Goal: Task Accomplishment & Management: Manage account settings

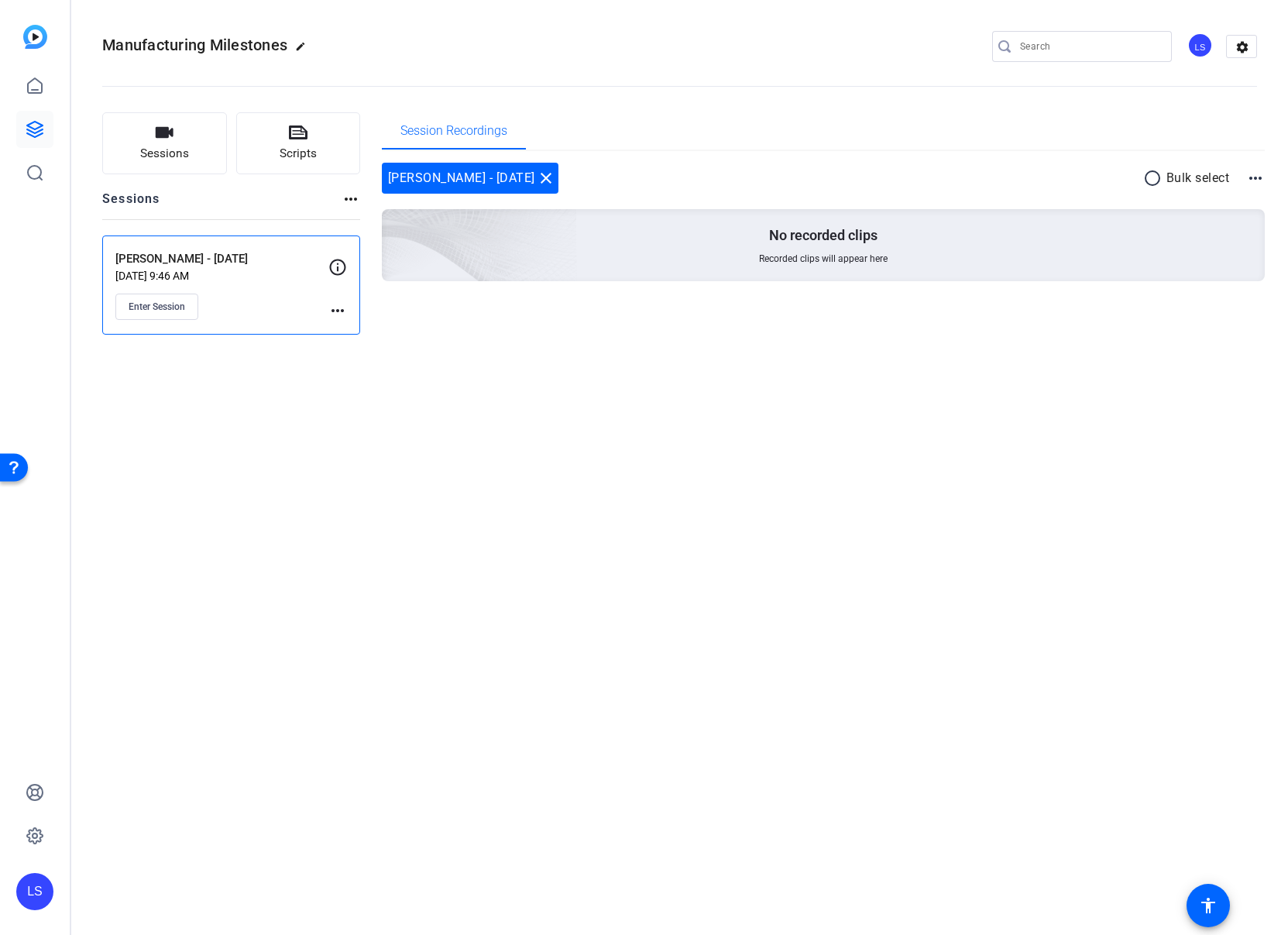
drag, startPoint x: 319, startPoint y: 457, endPoint x: 250, endPoint y: 387, distance: 98.3
click at [319, 457] on div "Manufacturing Milestones edit LS settings Sessions Scripts Sessions more_horiz …" at bounding box center [680, 468] width 1217 height 935
click at [164, 311] on span "Enter Session" at bounding box center [157, 306] width 57 height 12
click at [408, 377] on div "Manufacturing Milestones edit LS settings Sessions Scripts Sessions more_horiz …" at bounding box center [680, 468] width 1217 height 935
click at [333, 306] on mat-icon "more_horiz" at bounding box center [337, 310] width 18 height 18
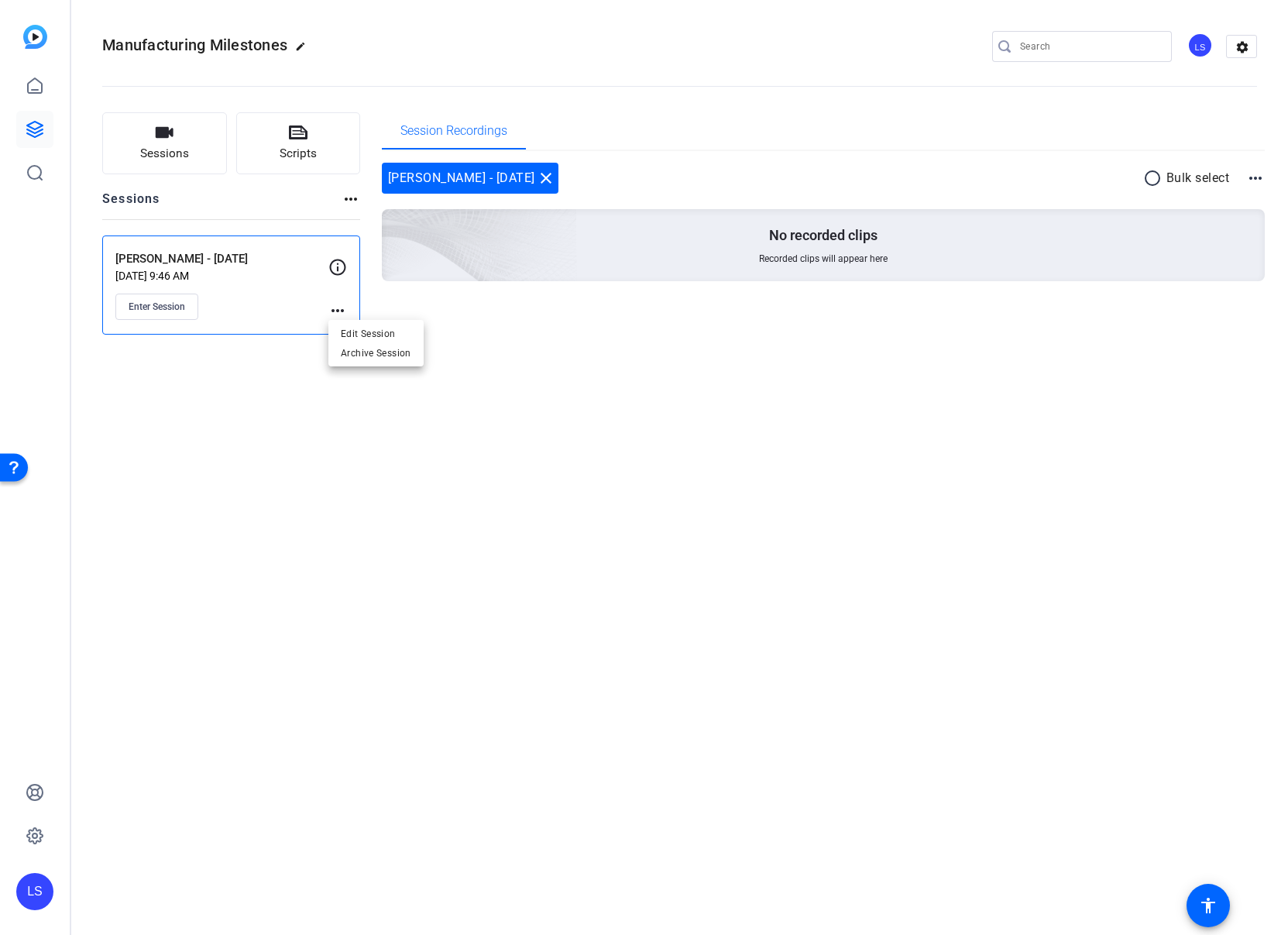
click at [289, 347] on div at bounding box center [644, 468] width 1288 height 935
click at [162, 307] on span "Enter Session" at bounding box center [157, 306] width 57 height 12
click at [295, 272] on p "Aug 14, 2025 @ 9:46 AM" at bounding box center [222, 275] width 213 height 12
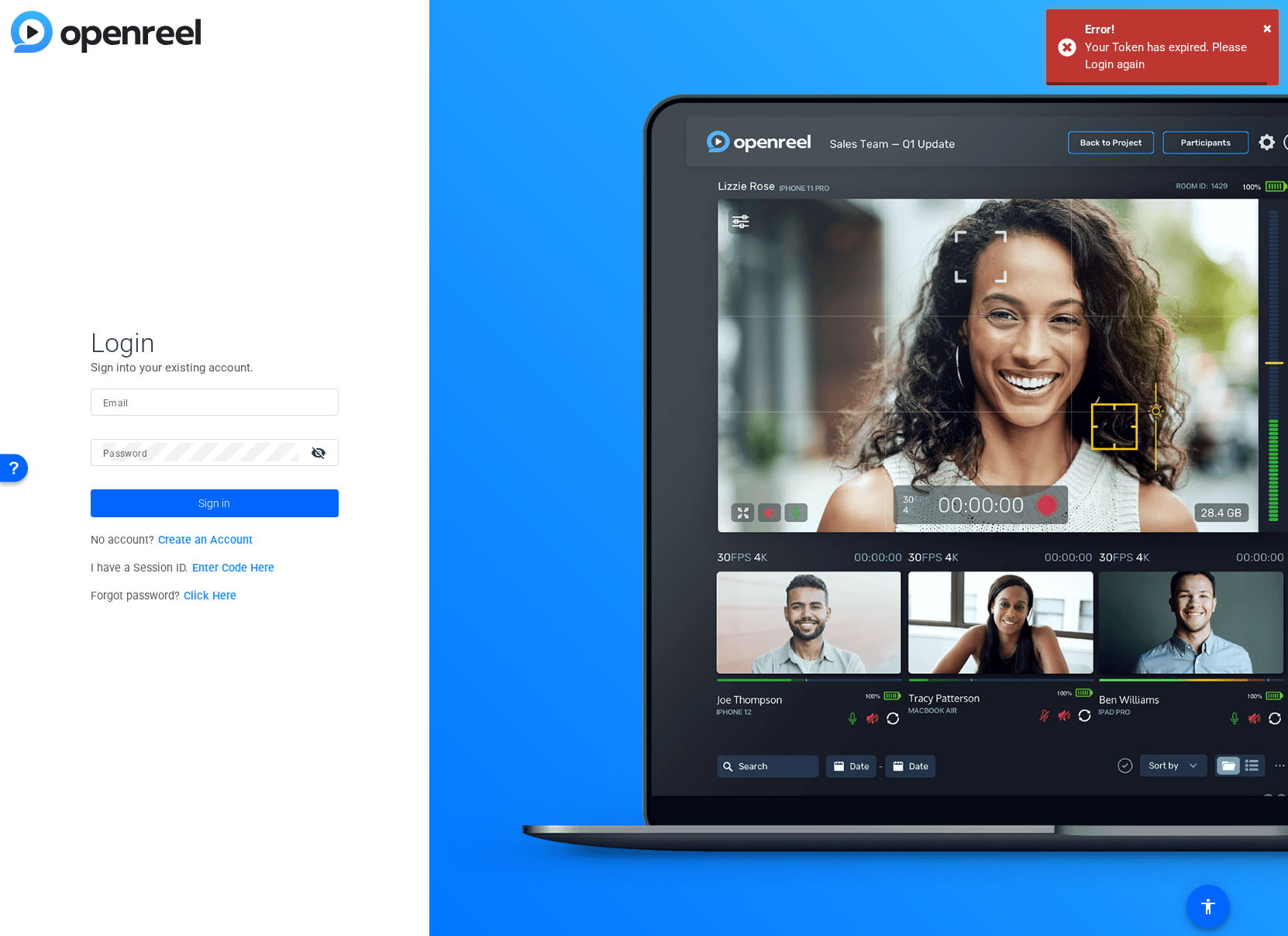
click at [332, 303] on div "Login Sign into your existing account. Email Password visibility_off Sign in No…" at bounding box center [214, 468] width 429 height 936
type input "[EMAIL_ADDRESS][PERSON_NAME][DOMAIN_NAME]"
type input "lauren.schultz@precisionformedicine.com"
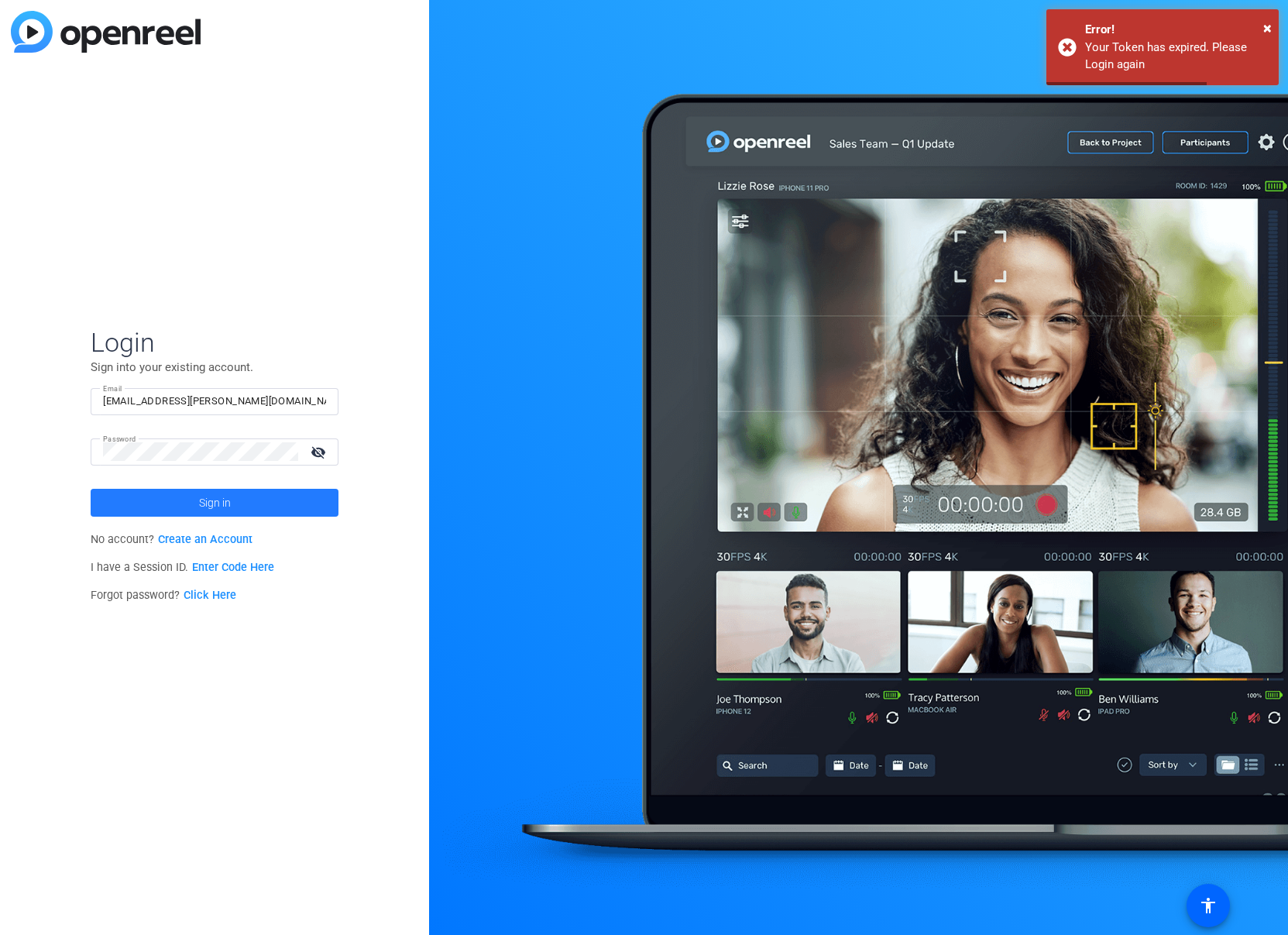
click at [229, 509] on span "Sign in" at bounding box center [215, 502] width 32 height 39
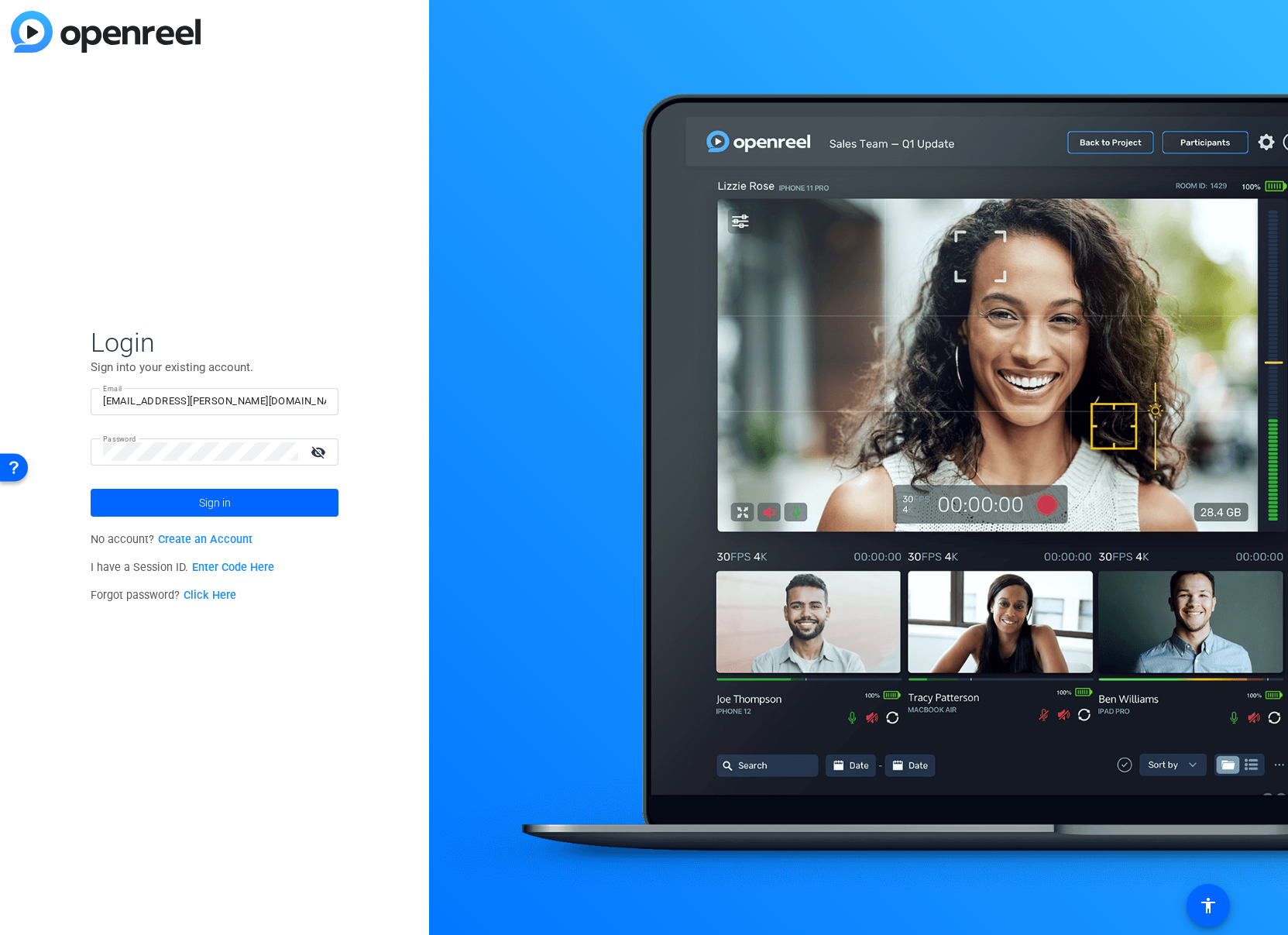
drag, startPoint x: 292, startPoint y: 549, endPoint x: 286, endPoint y: 535, distance: 15.2
click at [291, 548] on p "No account? Create an Account" at bounding box center [215, 539] width 248 height 28
click at [314, 446] on mat-icon "visibility_off" at bounding box center [320, 452] width 37 height 22
click at [274, 501] on span at bounding box center [215, 502] width 248 height 37
type input "[EMAIL_ADDRESS][PERSON_NAME][DOMAIN_NAME]"
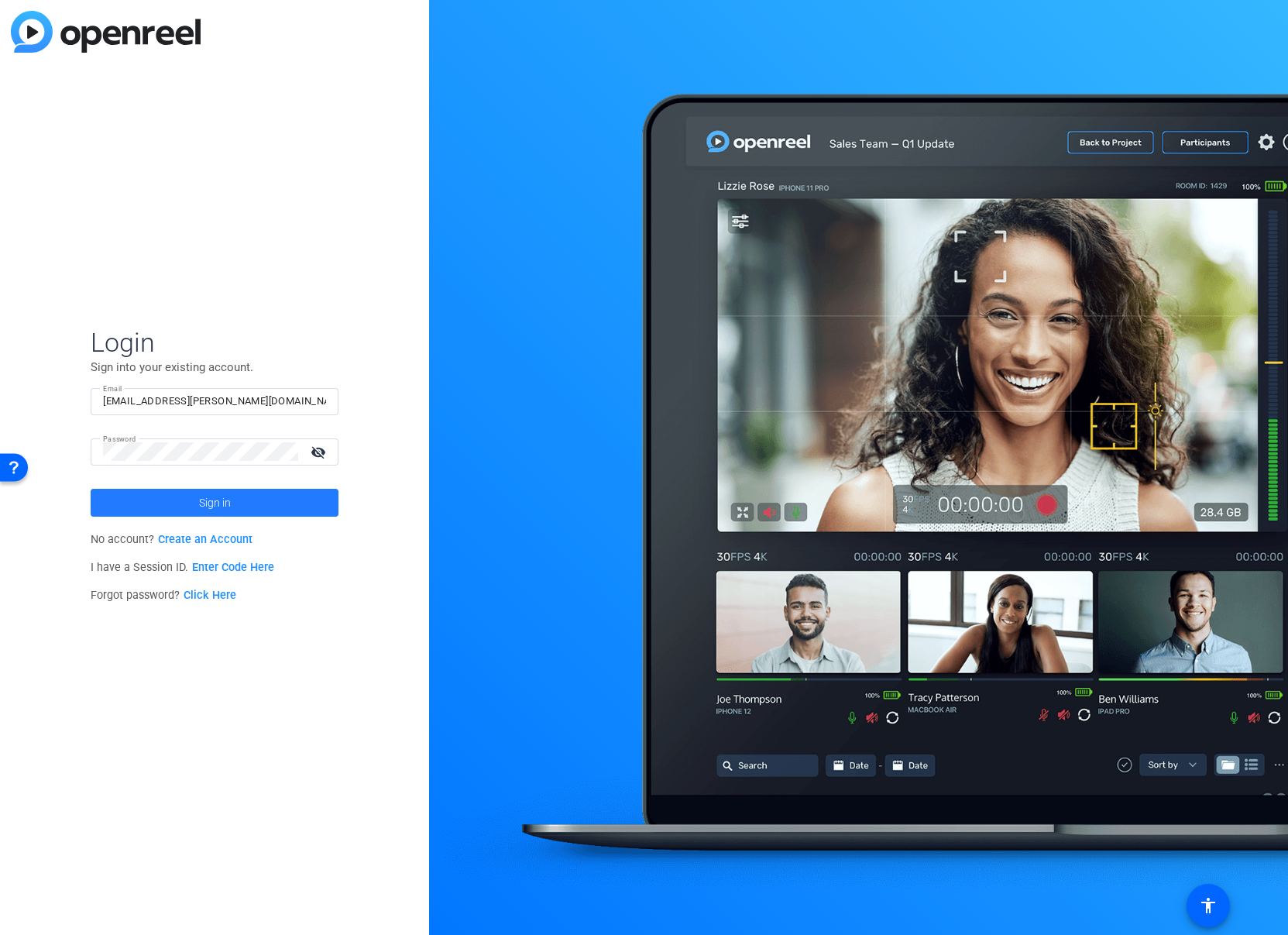
click at [265, 502] on span at bounding box center [215, 502] width 248 height 37
type input "[EMAIL_ADDRESS][PERSON_NAME][DOMAIN_NAME]"
drag, startPoint x: 317, startPoint y: 548, endPoint x: 305, endPoint y: 468, distance: 80.9
click at [317, 548] on p "No account? Create an Account" at bounding box center [215, 539] width 248 height 28
click at [312, 398] on input "[EMAIL_ADDRESS][PERSON_NAME][DOMAIN_NAME]" at bounding box center [214, 401] width 223 height 18
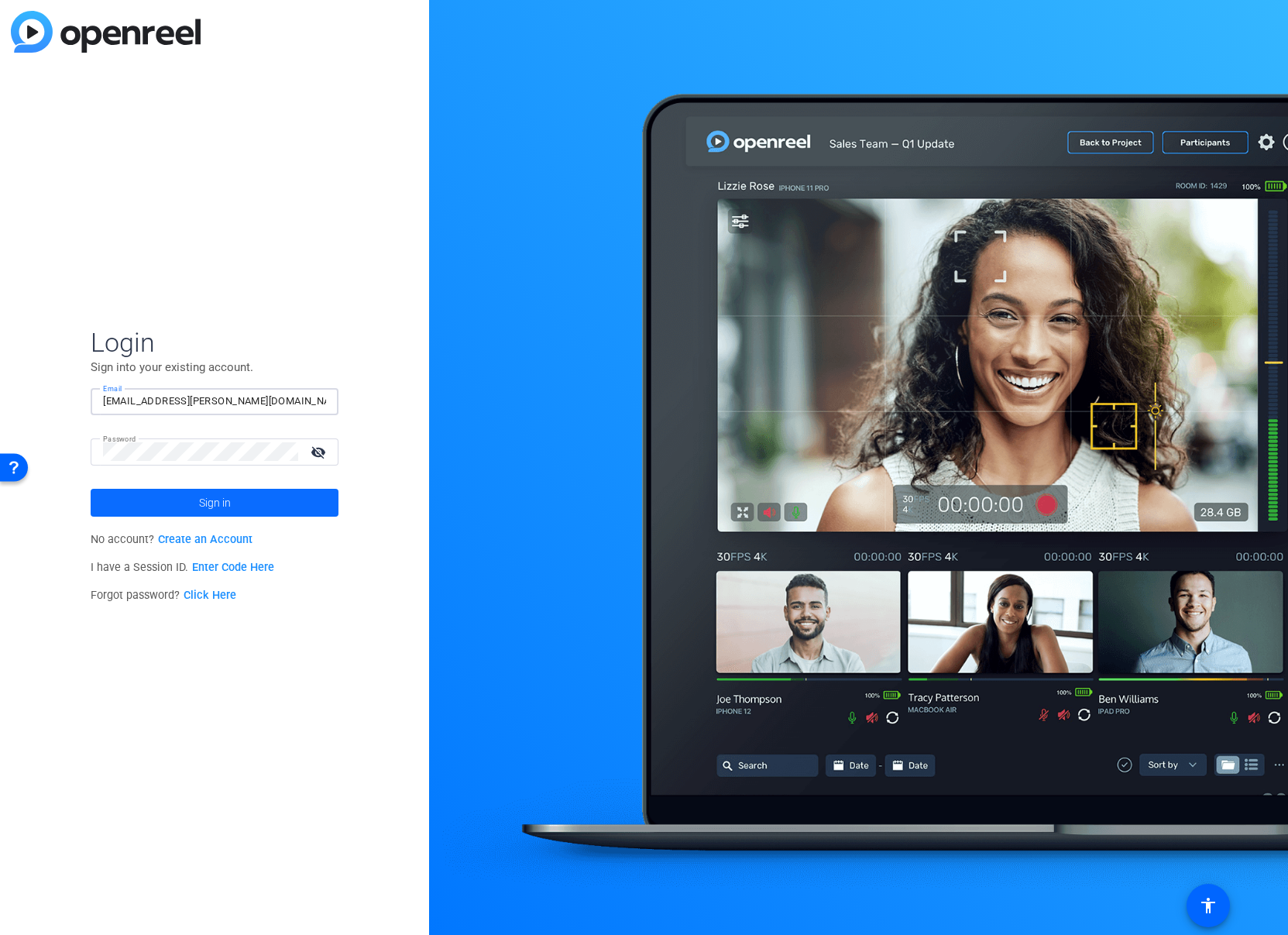
click at [300, 500] on span at bounding box center [215, 502] width 248 height 37
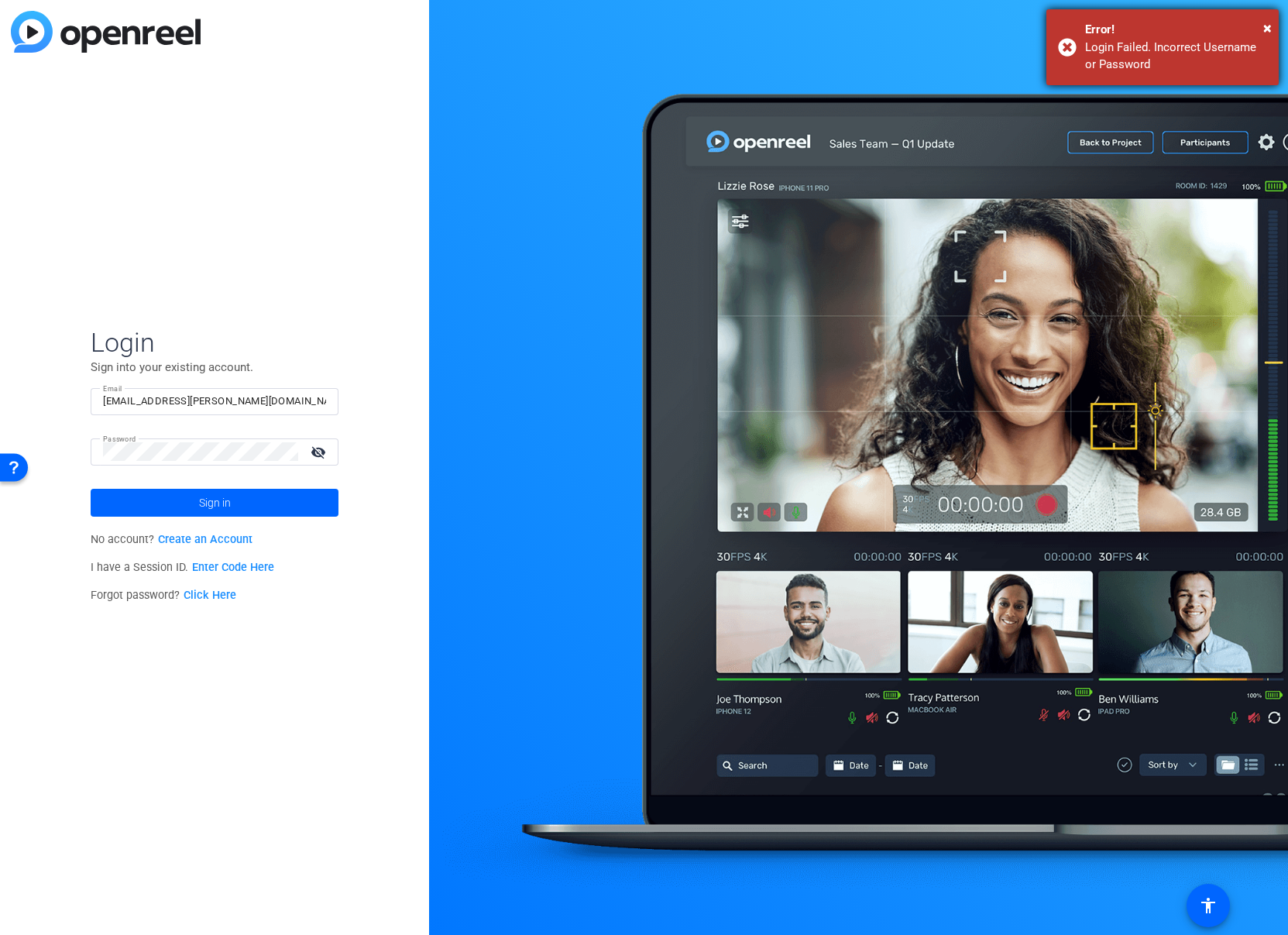
click at [1261, 28] on div "Error!" at bounding box center [1176, 29] width 182 height 17
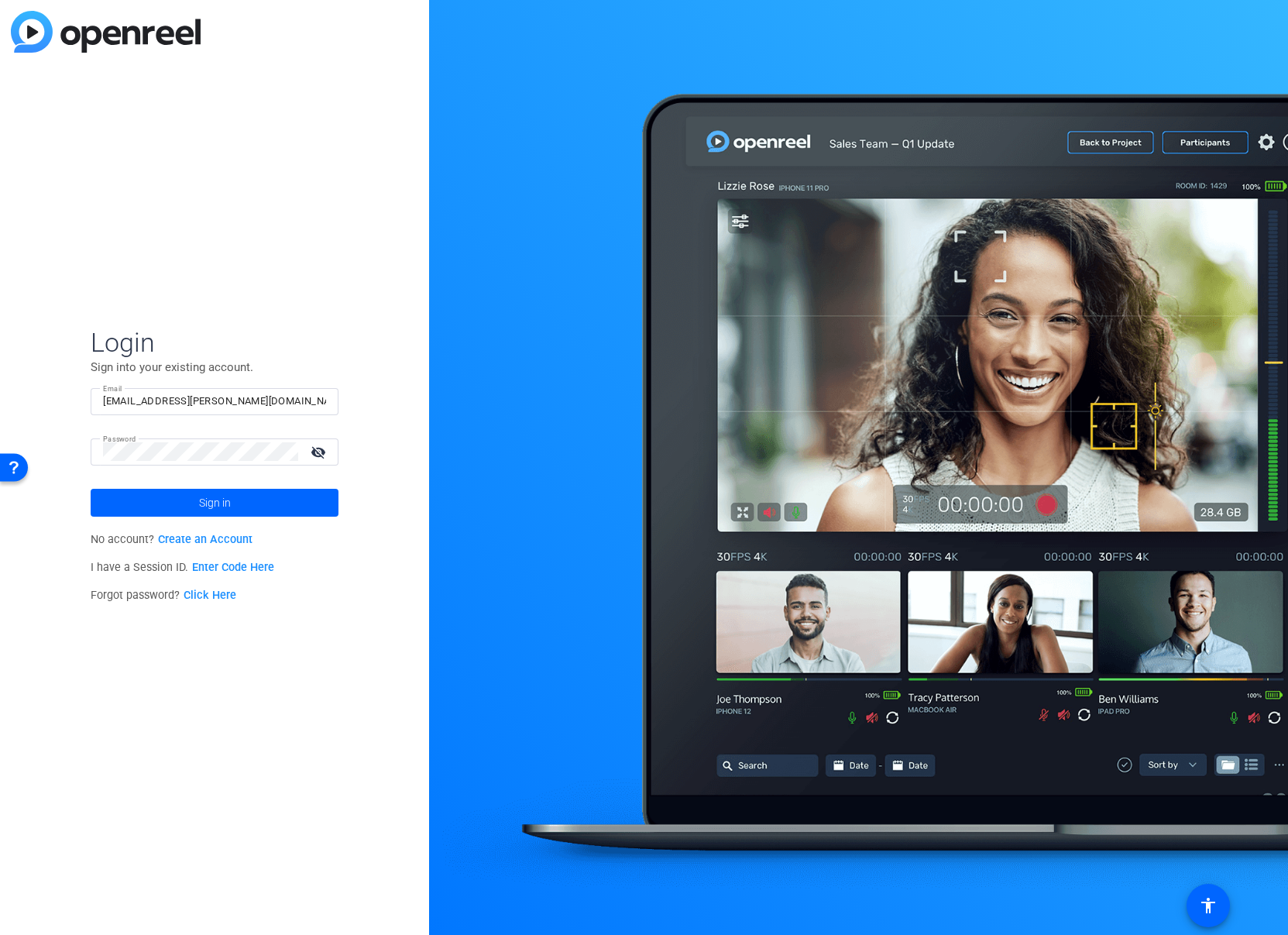
click at [113, 42] on img at bounding box center [106, 32] width 190 height 42
click at [22, 33] on img at bounding box center [106, 32] width 190 height 42
click at [306, 401] on input "[EMAIL_ADDRESS][PERSON_NAME][DOMAIN_NAME]" at bounding box center [214, 401] width 223 height 18
click at [312, 507] on span at bounding box center [215, 502] width 248 height 37
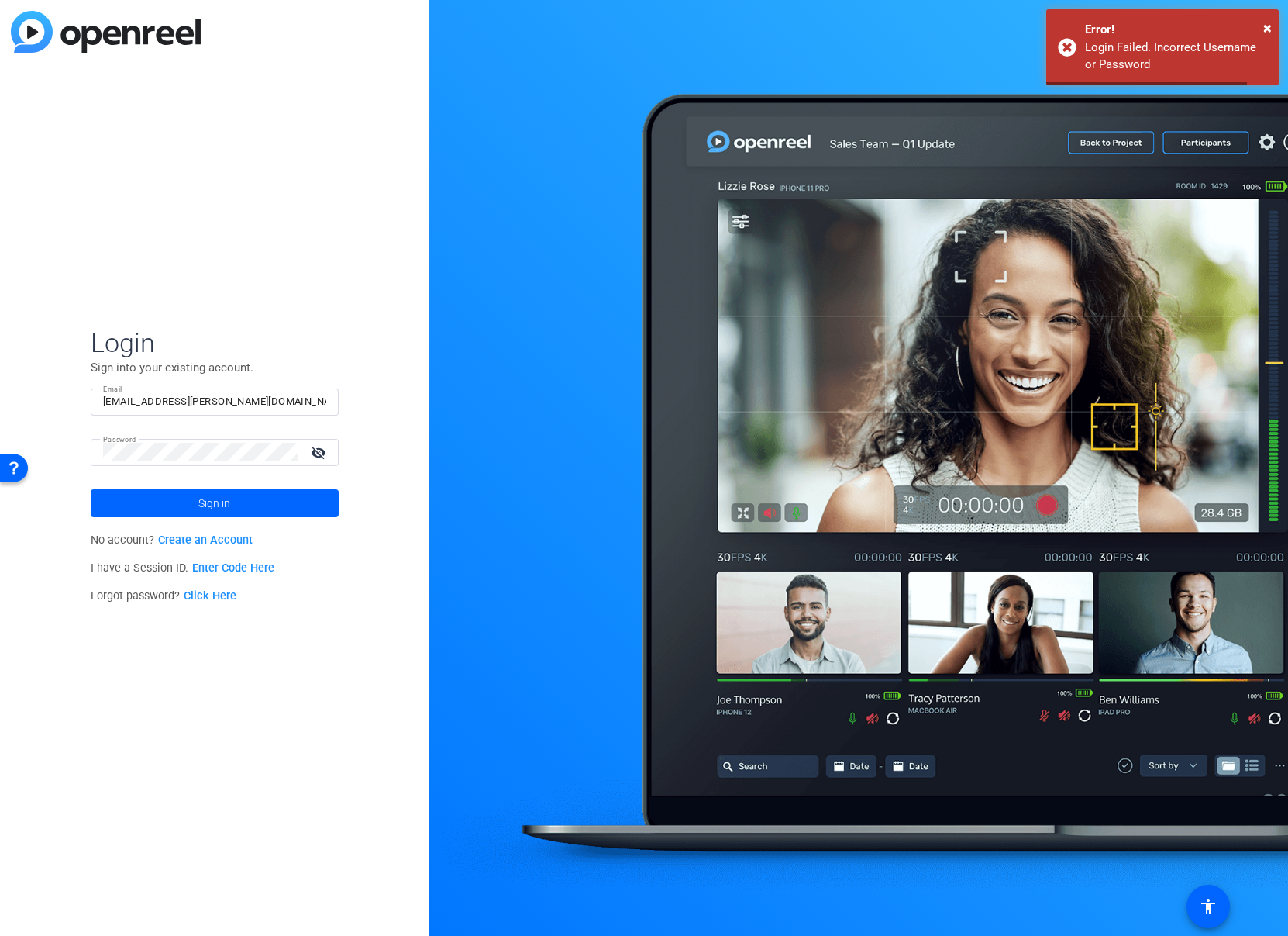
click at [362, 289] on div "Login Sign into your existing account. Email lauren.schultz@precisionformedicin…" at bounding box center [214, 468] width 429 height 936
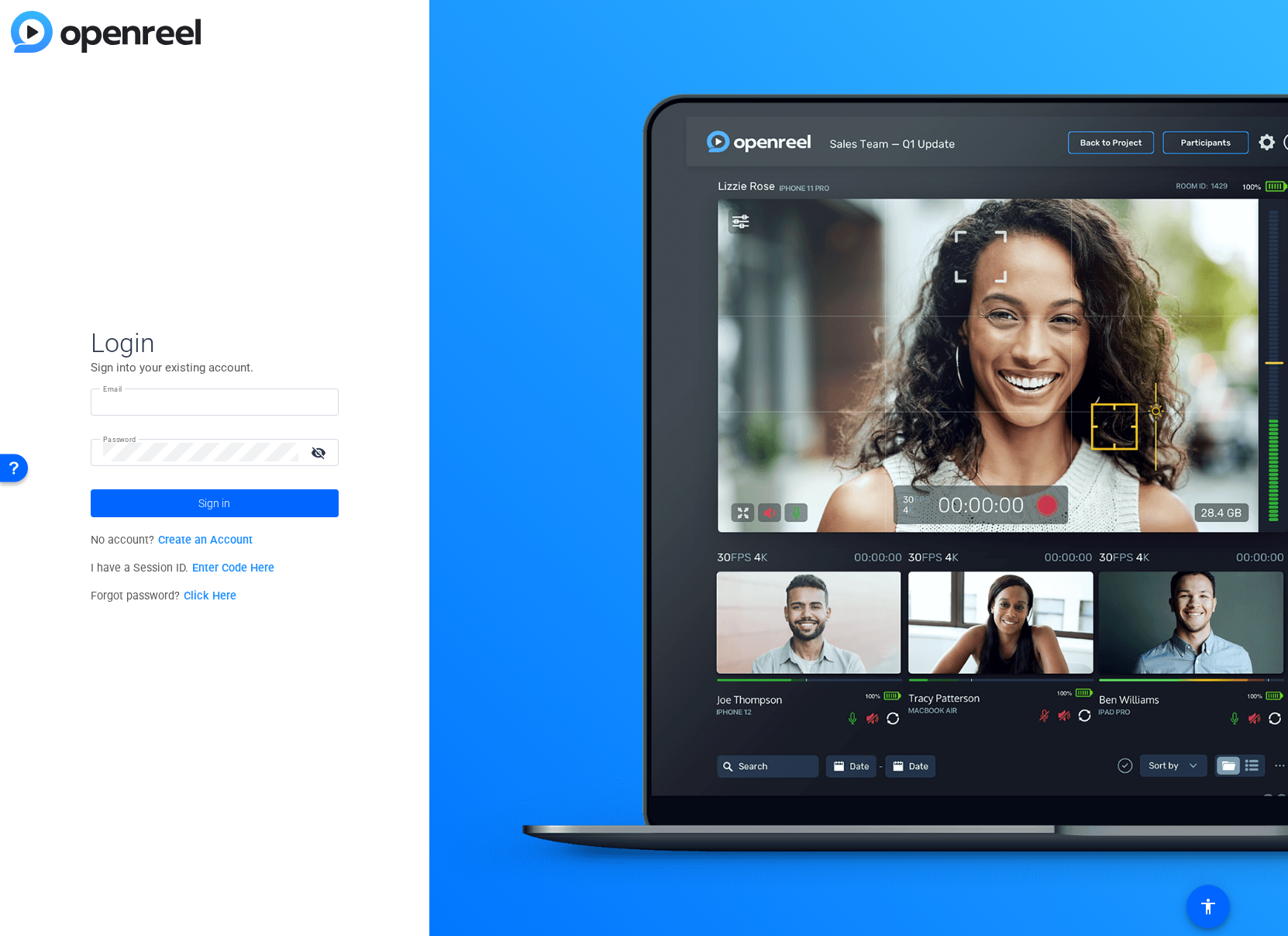
type input "[EMAIL_ADDRESS][PERSON_NAME][DOMAIN_NAME]"
click at [308, 400] on input "[EMAIL_ADDRESS][PERSON_NAME][DOMAIN_NAME]" at bounding box center [214, 402] width 223 height 18
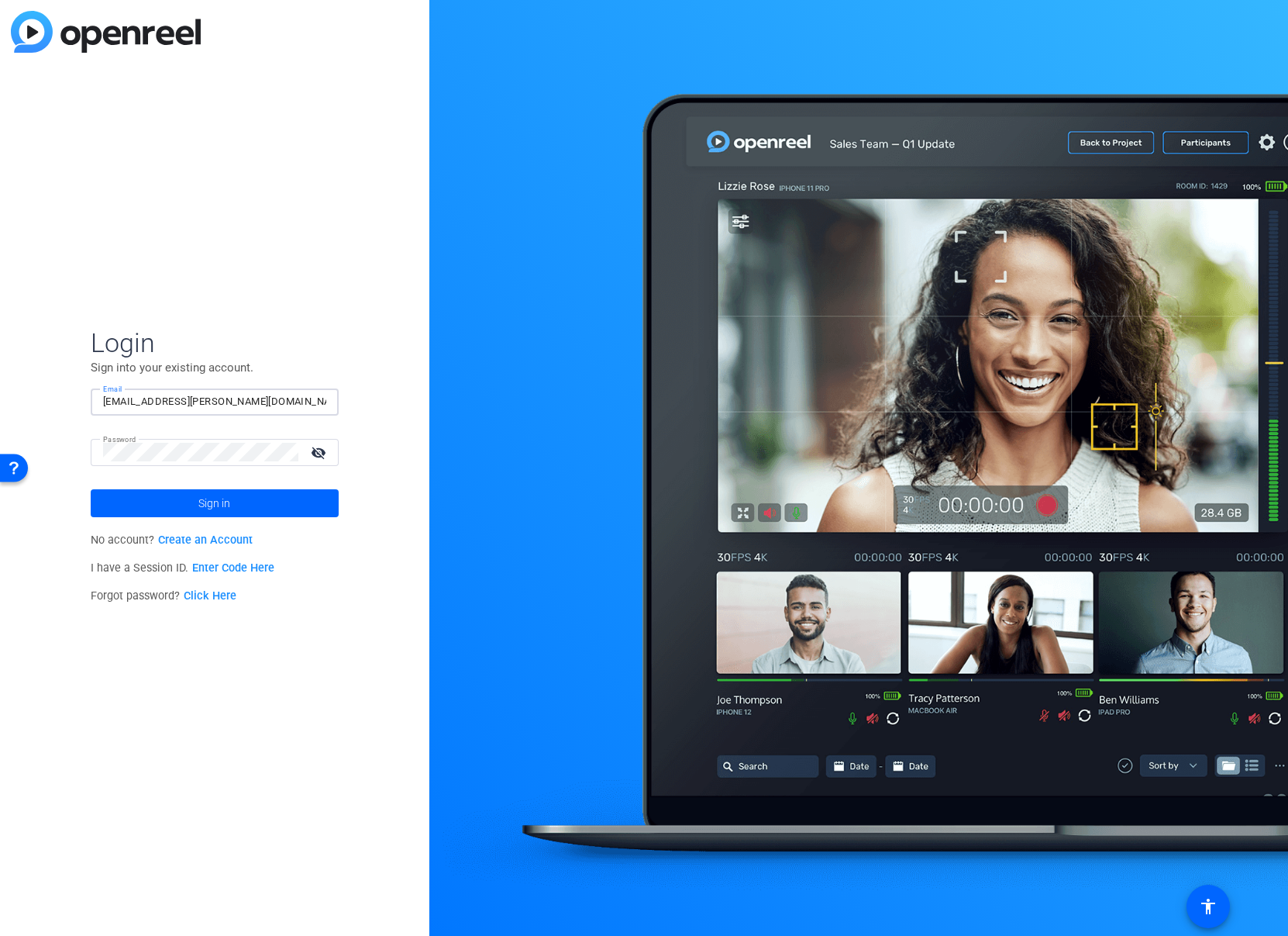
type input "[EMAIL_ADDRESS][PERSON_NAME][DOMAIN_NAME]"
click at [90, 443] on div "Login Sign into your existing account. Email [EMAIL_ADDRESS][PERSON_NAME][DOMAI…" at bounding box center [214, 468] width 429 height 936
click at [358, 424] on div "Login Sign into your existing account. Email [EMAIL_ADDRESS][PERSON_NAME][DOMAI…" at bounding box center [214, 468] width 429 height 936
click at [323, 452] on mat-icon "visibility_off" at bounding box center [320, 452] width 37 height 22
click at [296, 506] on span at bounding box center [215, 503] width 248 height 37
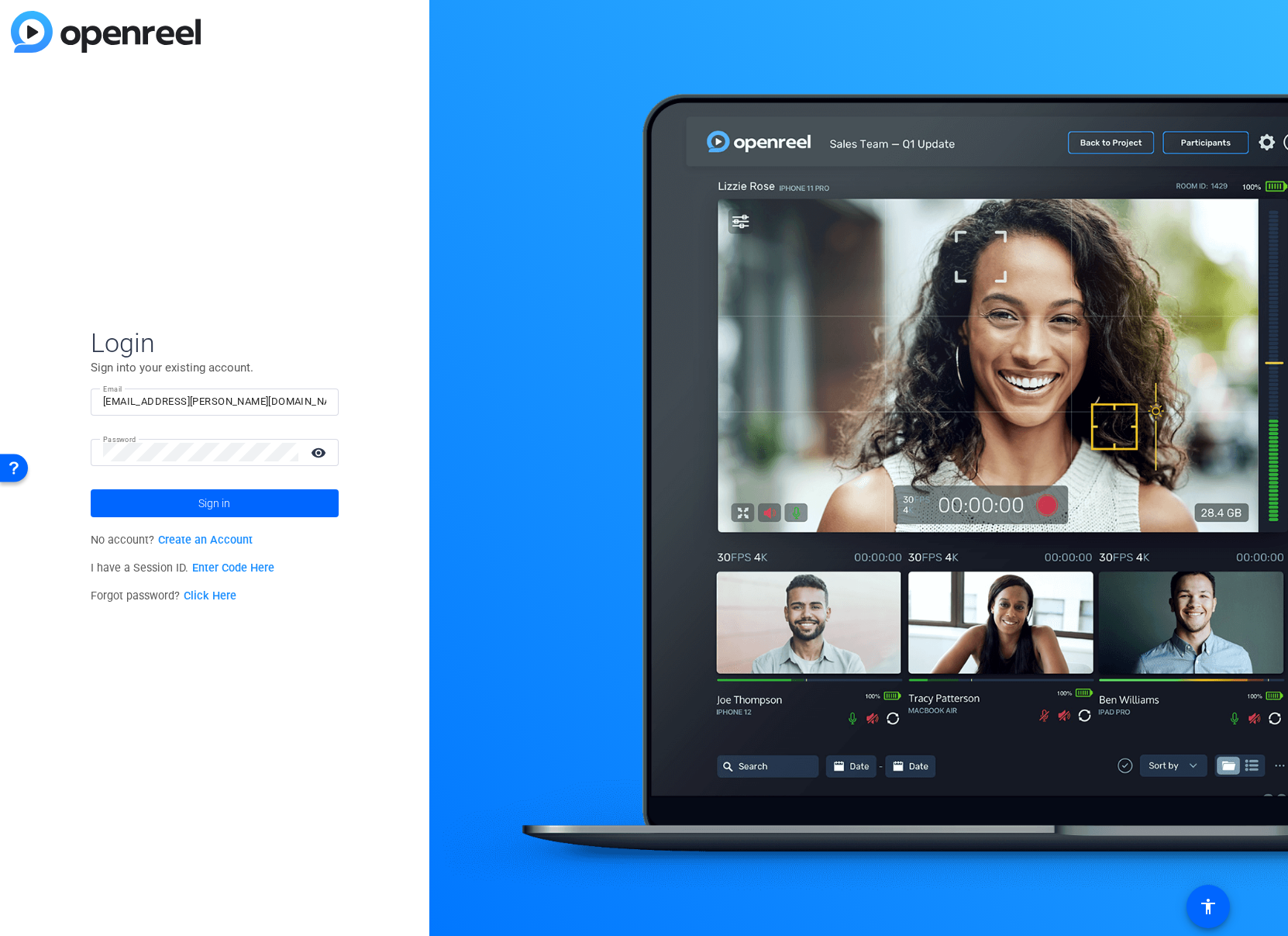
click at [233, 564] on link "Enter Code Here" at bounding box center [233, 567] width 82 height 13
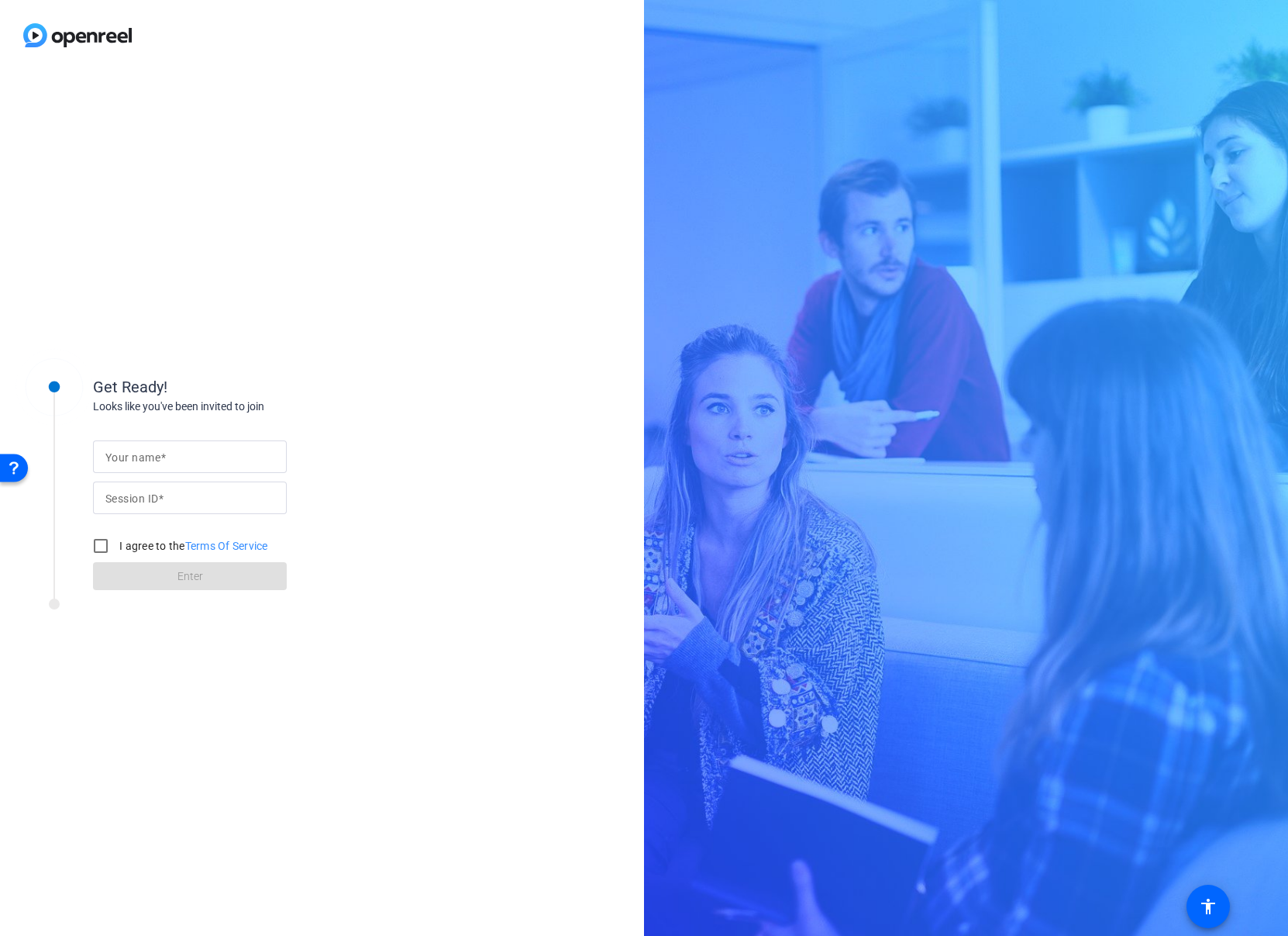
click at [179, 455] on input "Your name" at bounding box center [190, 456] width 169 height 18
type input "[PERSON_NAME]"
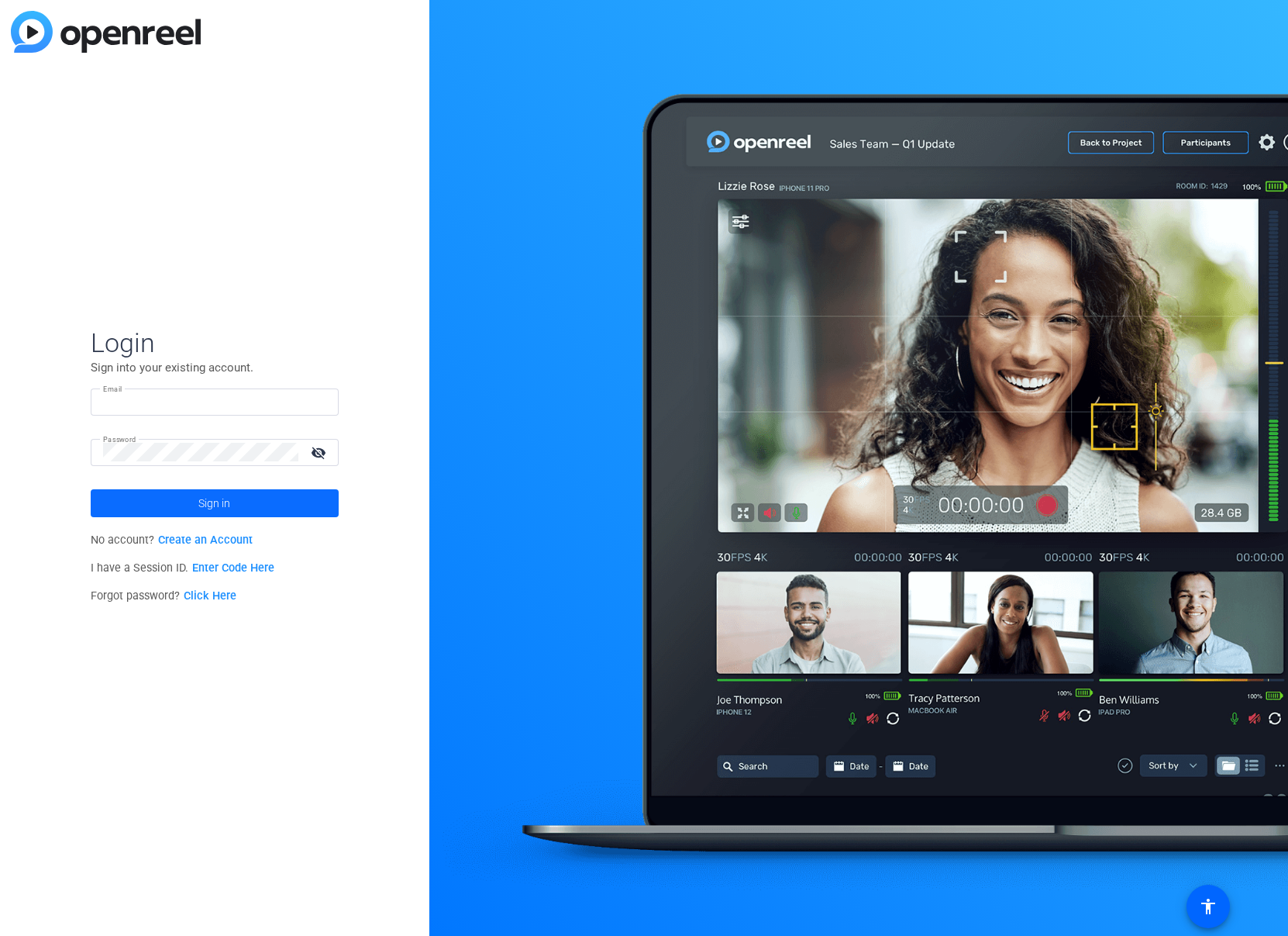
type input "[EMAIL_ADDRESS][PERSON_NAME][DOMAIN_NAME]"
click at [296, 511] on span at bounding box center [215, 503] width 248 height 37
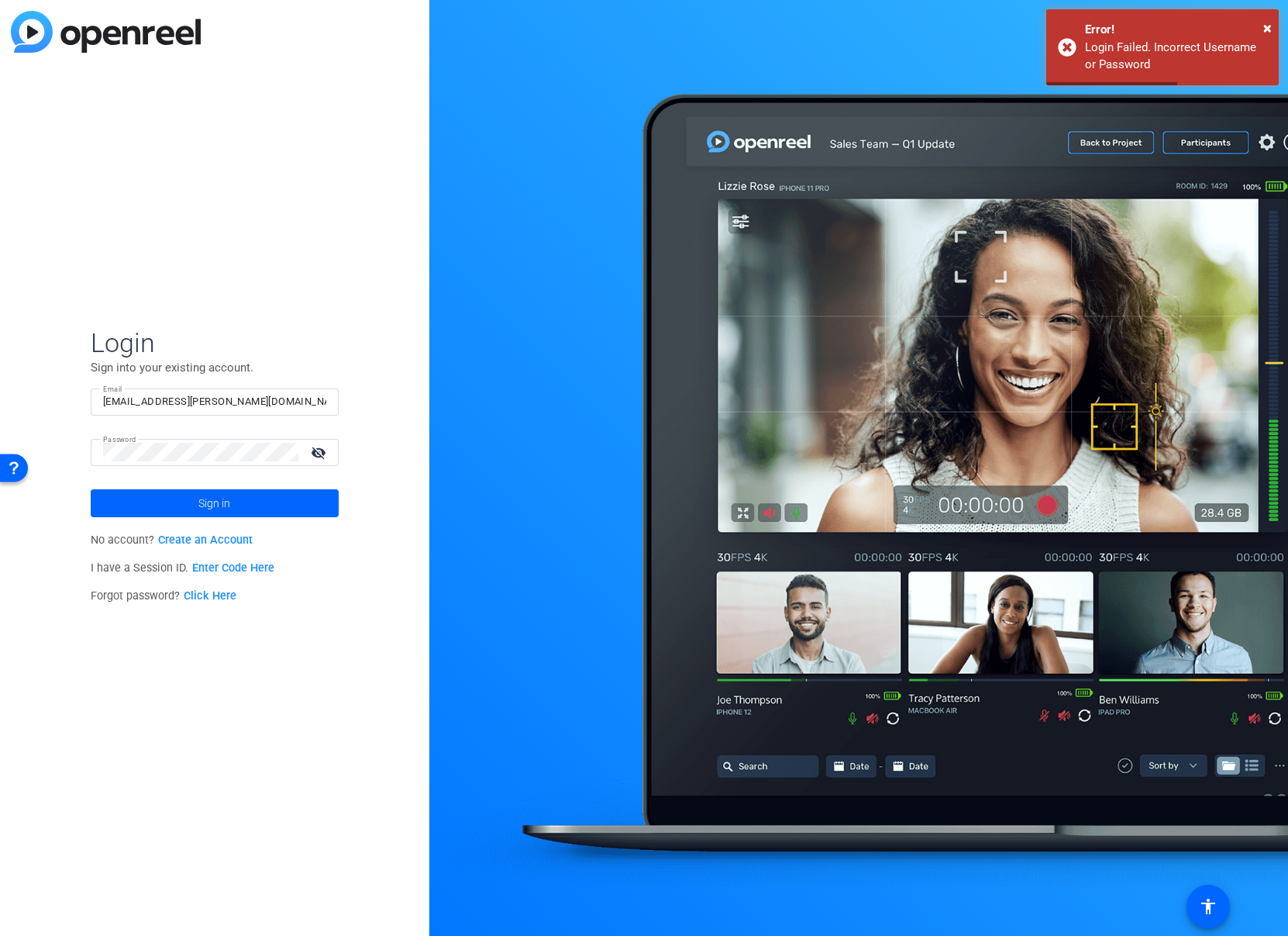
click at [345, 603] on div "Login Sign into your existing account. Email [EMAIL_ADDRESS][PERSON_NAME][DOMAI…" at bounding box center [214, 468] width 429 height 936
click at [253, 571] on link "Enter Code Here" at bounding box center [233, 567] width 82 height 13
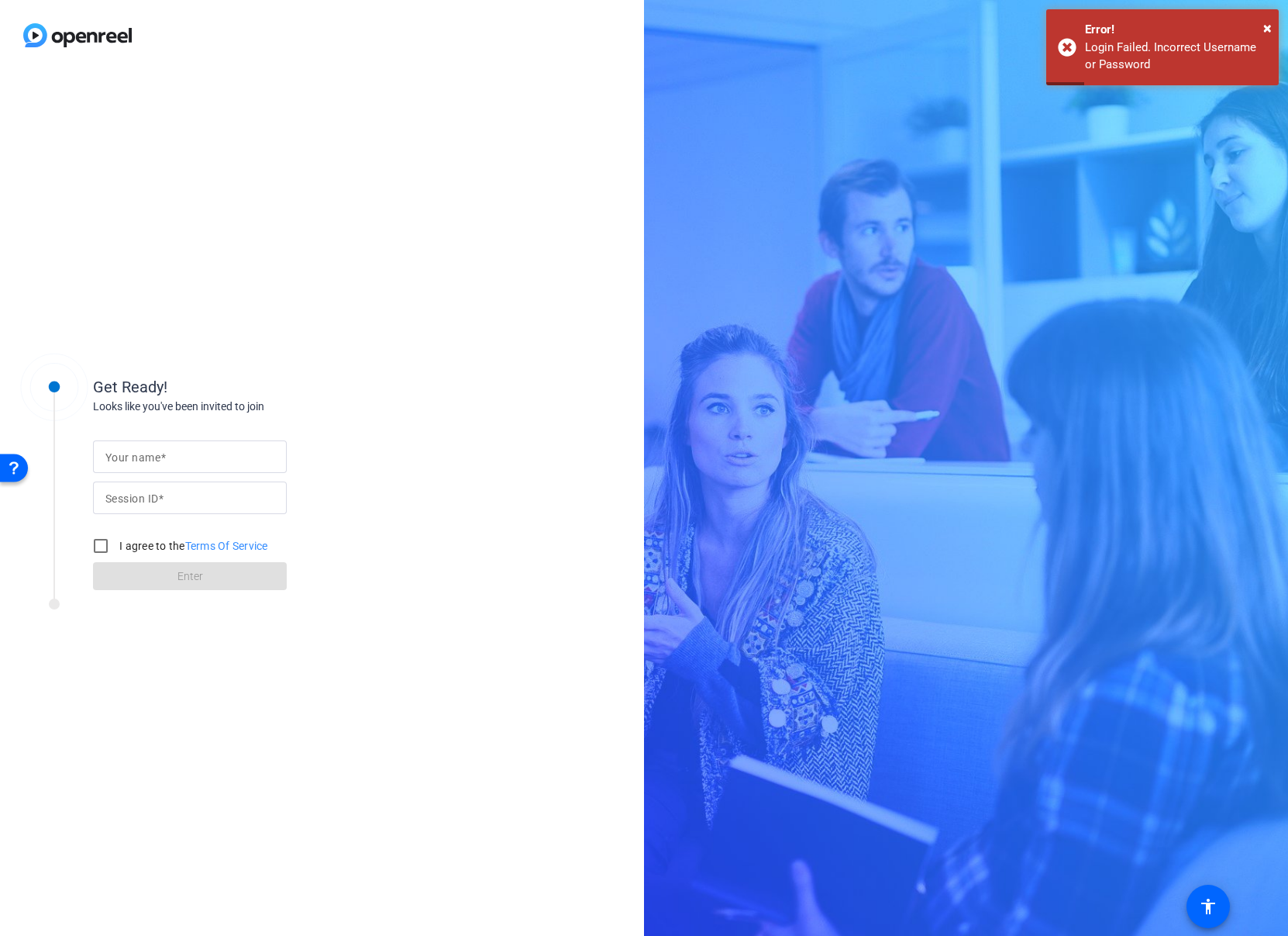
click at [170, 456] on input "Your name" at bounding box center [190, 456] width 169 height 18
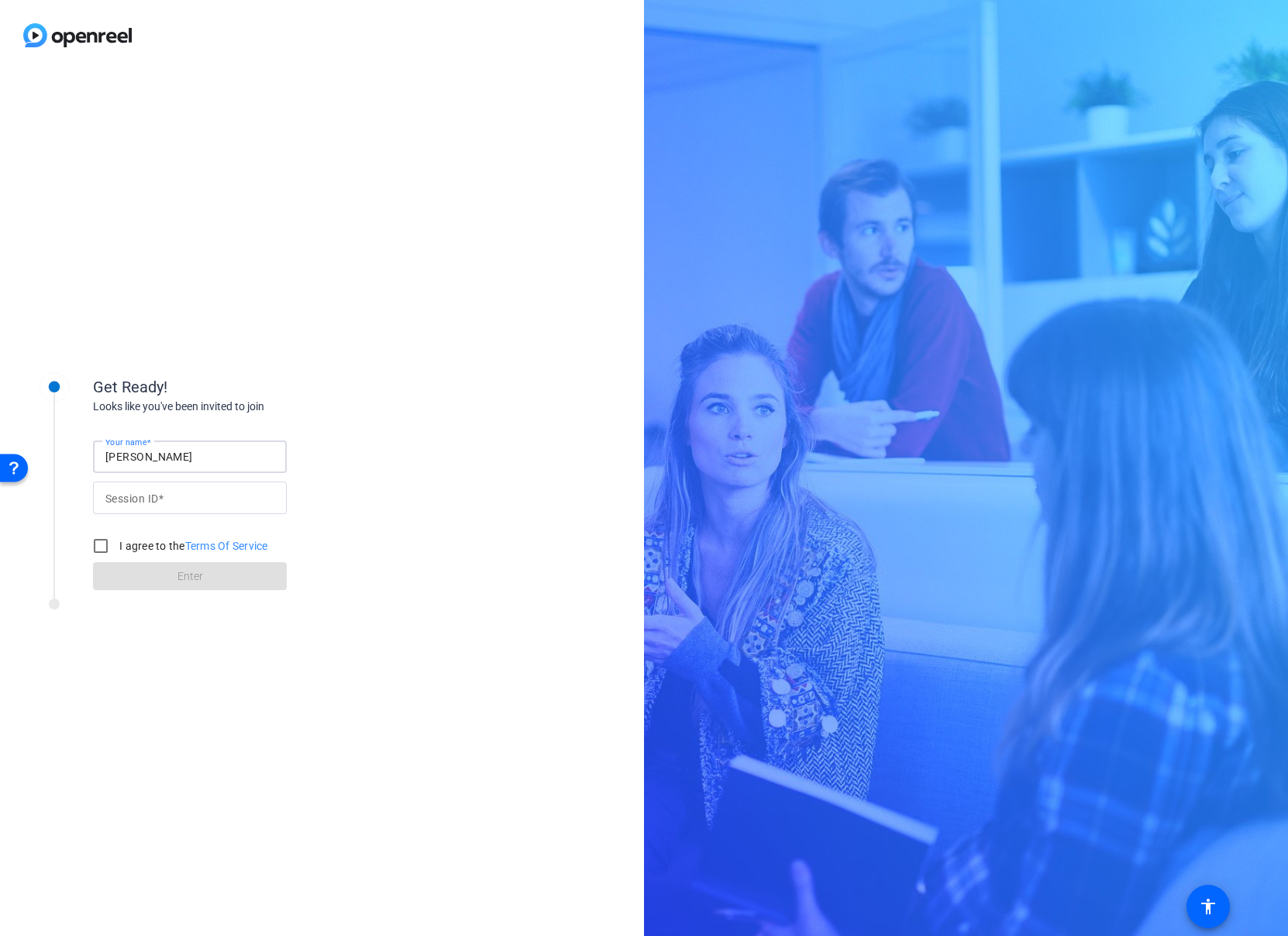
type input "Lauren Schultz"
click at [212, 492] on input "Session ID" at bounding box center [190, 497] width 169 height 18
paste input "8RBB"
type input "8RBB"
click at [101, 543] on input "I agree to the Terms Of Service" at bounding box center [101, 546] width 31 height 31
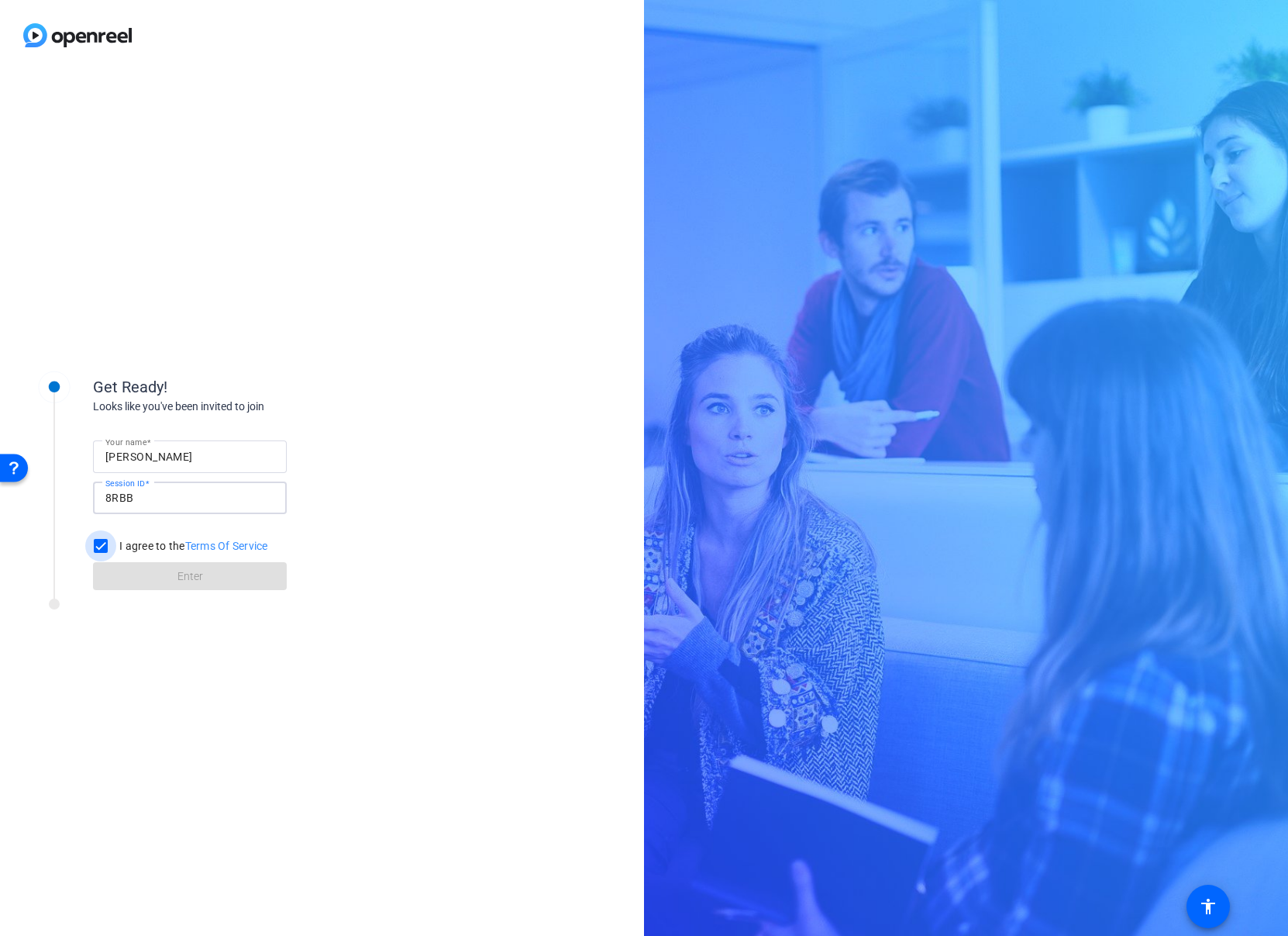
checkbox input "true"
click at [138, 573] on span at bounding box center [189, 576] width 194 height 37
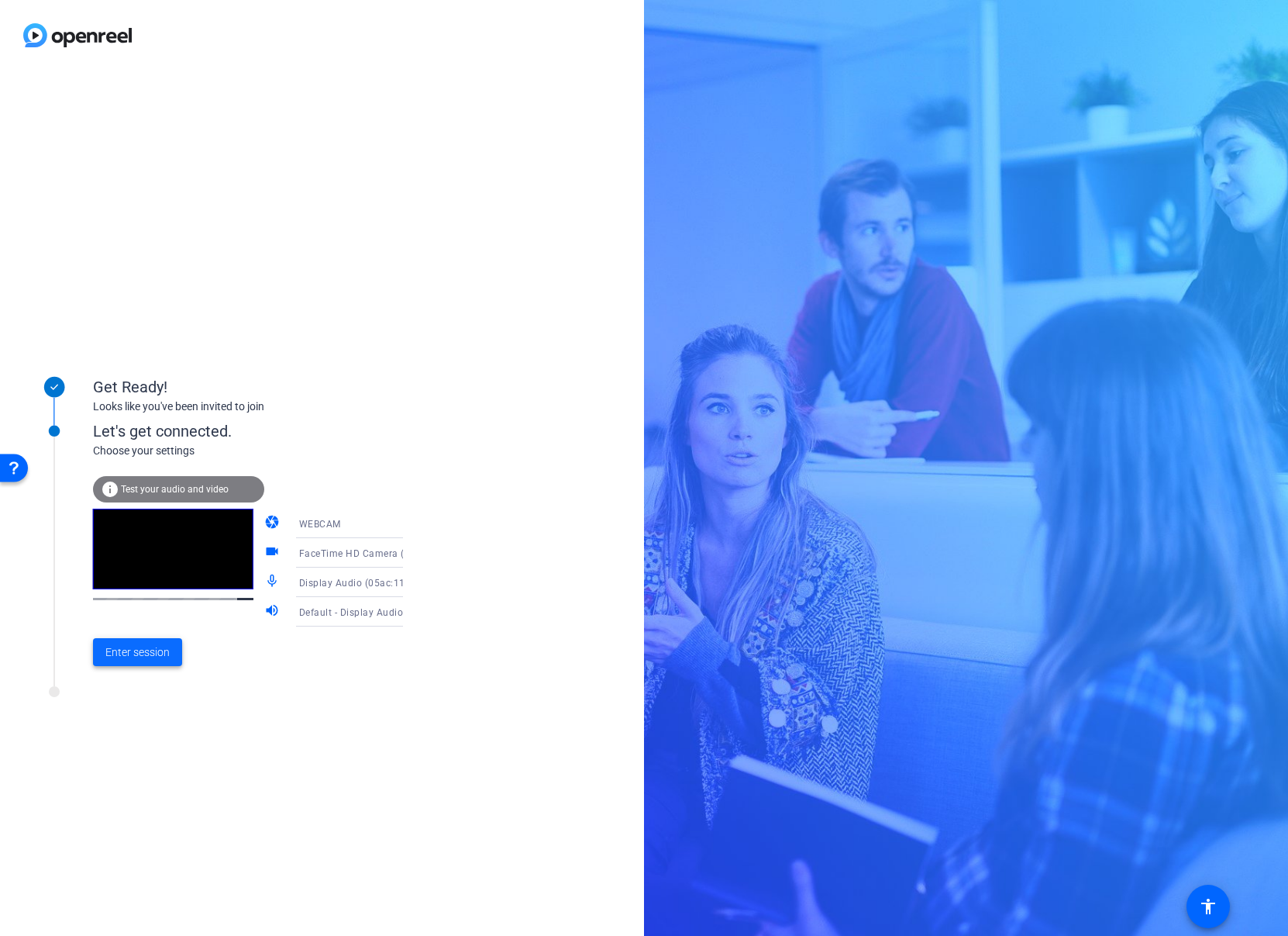
click at [111, 665] on span at bounding box center [137, 652] width 89 height 37
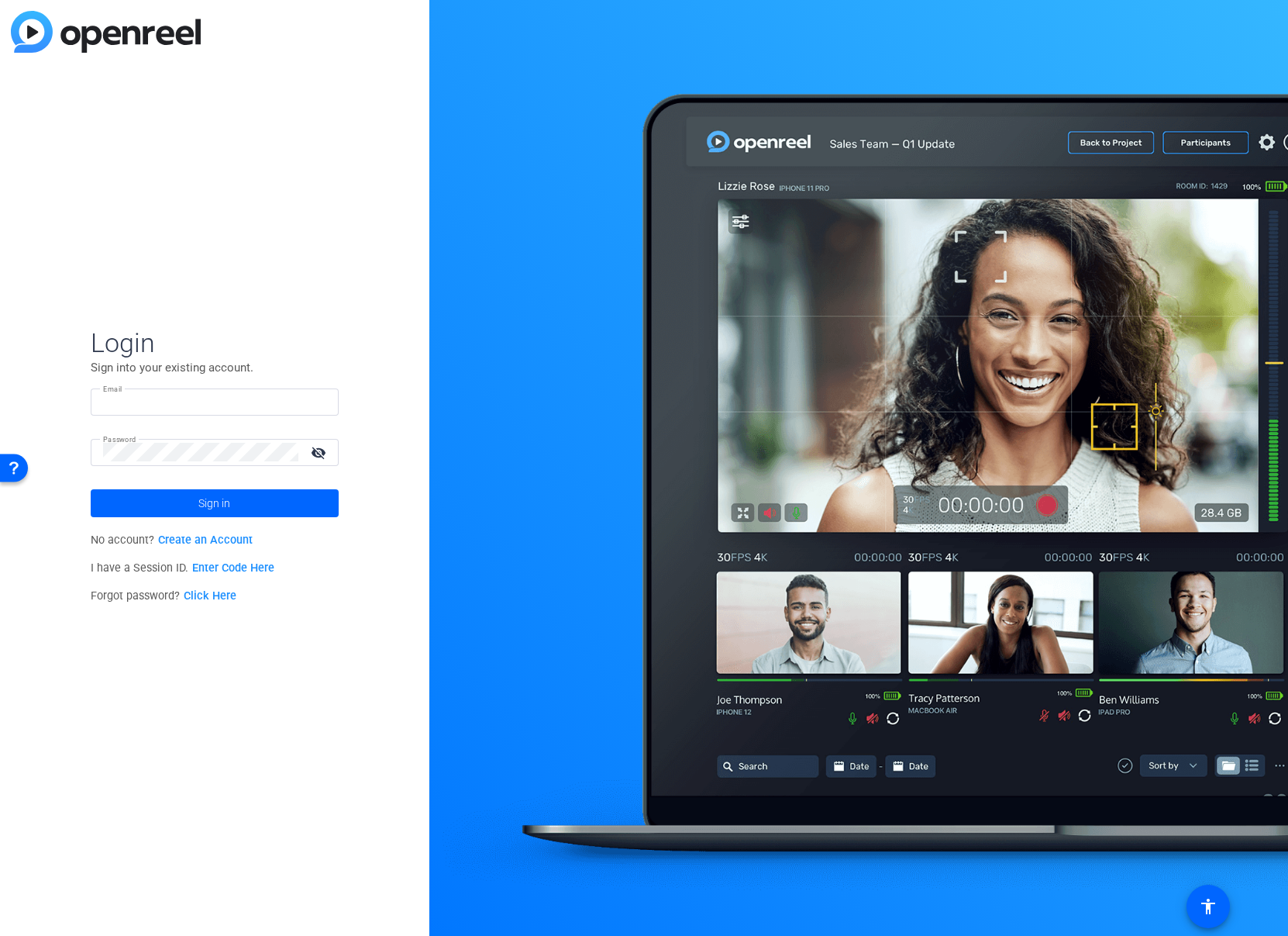
type input "[EMAIL_ADDRESS][PERSON_NAME][DOMAIN_NAME]"
click at [332, 223] on div "Login Sign into your existing account. Email [EMAIL_ADDRESS][PERSON_NAME][DOMAI…" at bounding box center [214, 468] width 429 height 936
click at [307, 400] on input "[EMAIL_ADDRESS][PERSON_NAME][DOMAIN_NAME]" at bounding box center [214, 402] width 223 height 18
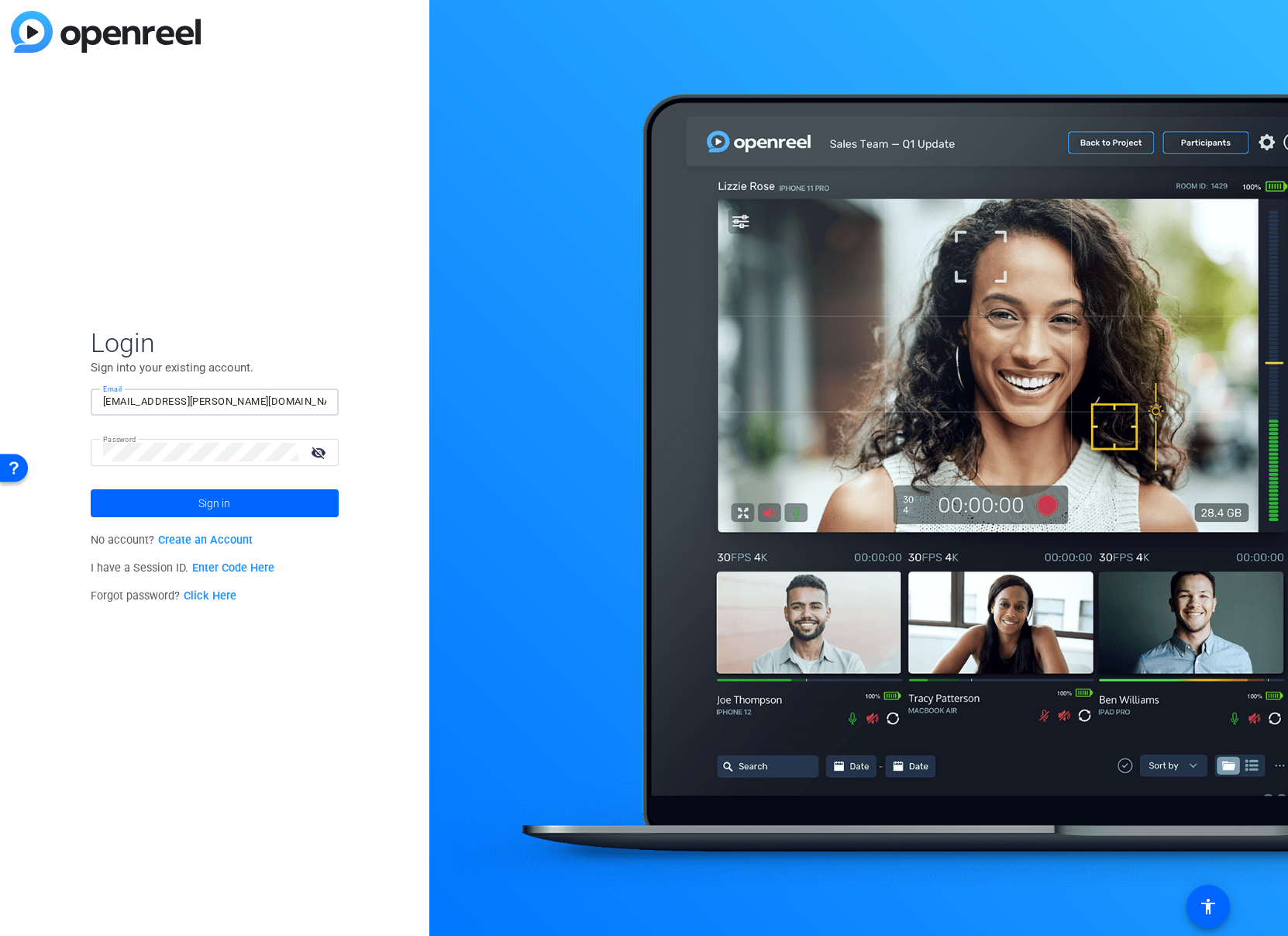
click at [274, 234] on div "Login Sign into your existing account. Email [EMAIL_ADDRESS][PERSON_NAME][DOMAI…" at bounding box center [214, 468] width 429 height 936
type input "[EMAIL_ADDRESS][PERSON_NAME][DOMAIN_NAME]"
click at [314, 449] on mat-icon "visibility_off" at bounding box center [320, 452] width 37 height 22
click at [284, 500] on span at bounding box center [215, 503] width 248 height 37
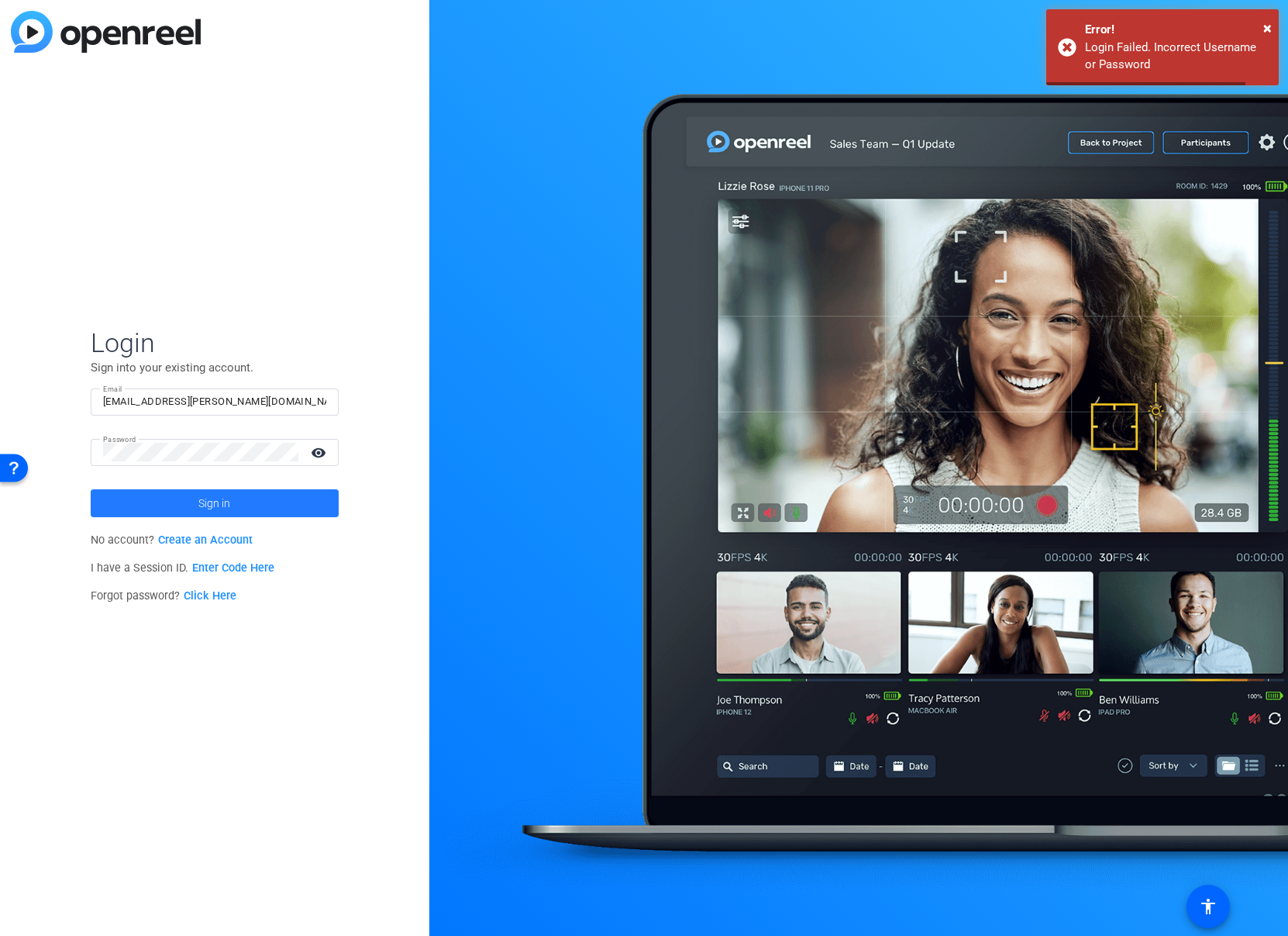
click at [286, 500] on span at bounding box center [215, 503] width 248 height 37
click at [286, 500] on form "Login Sign into your existing account. Email lauren.schultz@precisionformedicin…" at bounding box center [215, 421] width 248 height 190
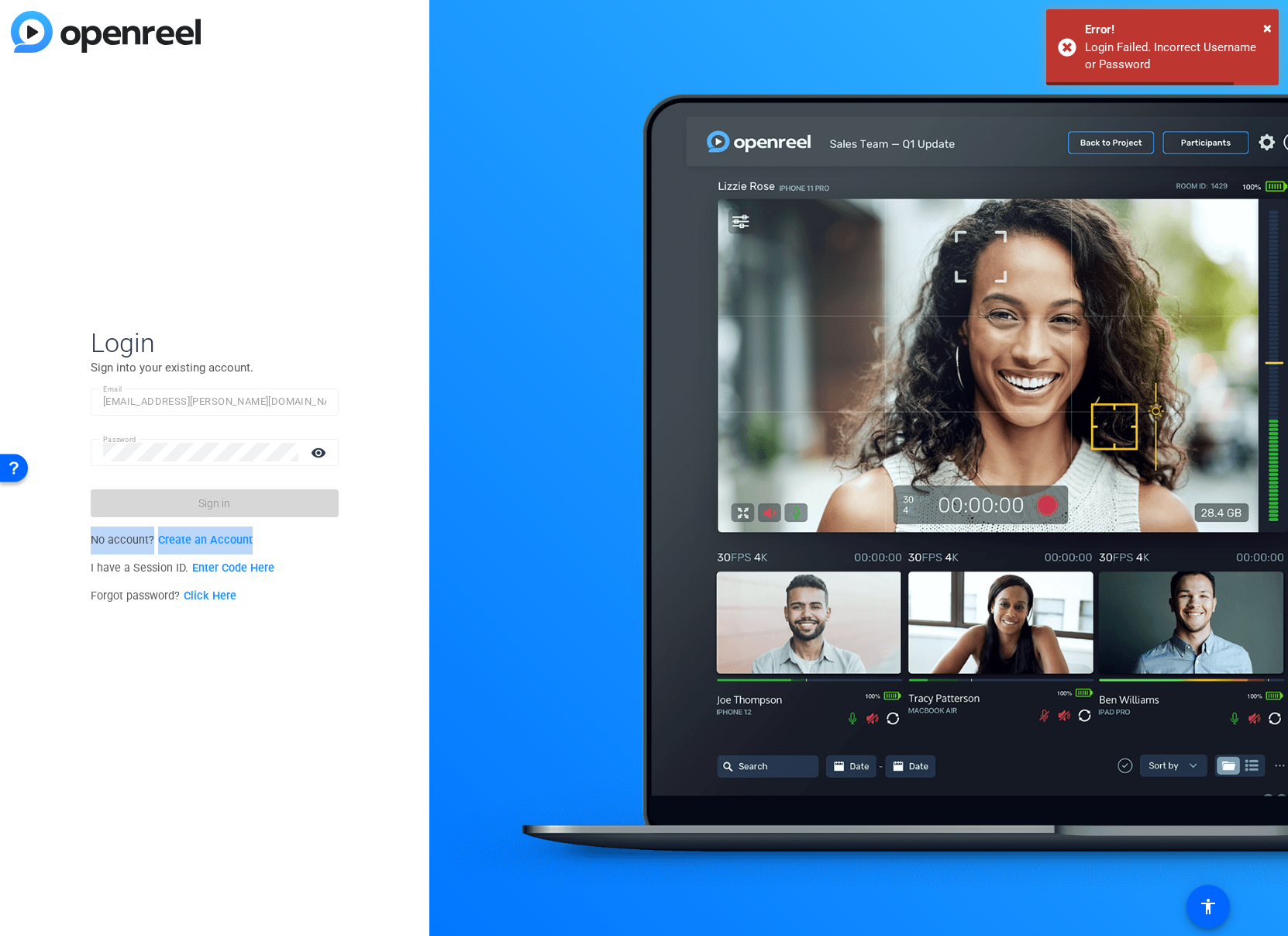
click at [286, 500] on form "Login Sign into your existing account. Email lauren.schultz@precisionformedicin…" at bounding box center [215, 421] width 248 height 190
click at [286, 500] on span at bounding box center [215, 503] width 248 height 37
click at [287, 500] on form "Login Sign into your existing account. Email lauren.schultz@precisionformedicin…" at bounding box center [215, 421] width 248 height 190
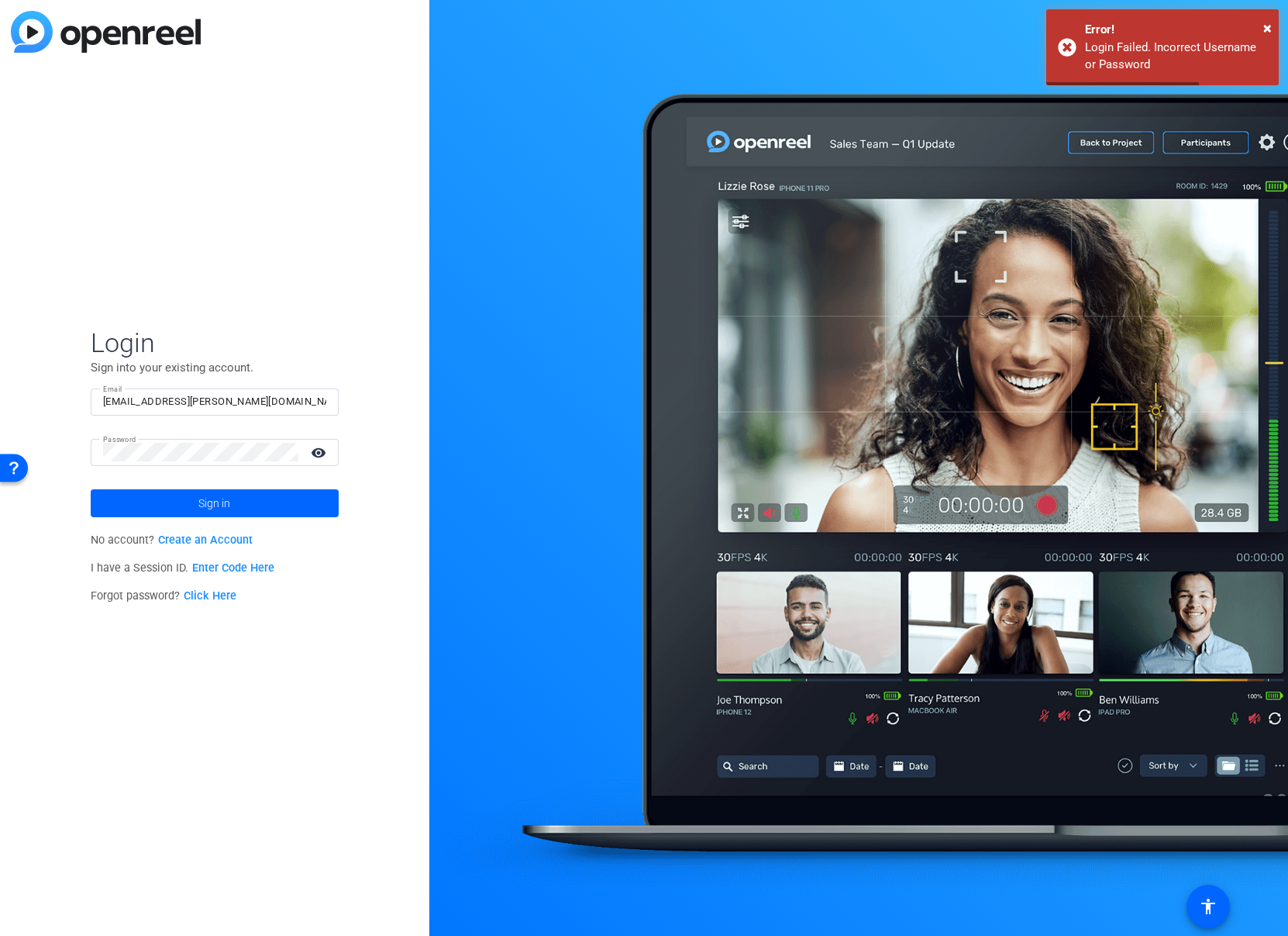
click at [362, 456] on div "Login Sign into your existing account. Email lauren.schultz@precisionformedicin…" at bounding box center [214, 468] width 429 height 936
click at [290, 400] on input "lauren.schultz@precisionformedicine.com" at bounding box center [214, 402] width 223 height 18
click at [268, 521] on openreel-director-login-form "Login Sign into your existing account. Email lauren.schultz@precisionformedicin…" at bounding box center [215, 468] width 248 height 284
click at [277, 509] on span at bounding box center [215, 503] width 248 height 37
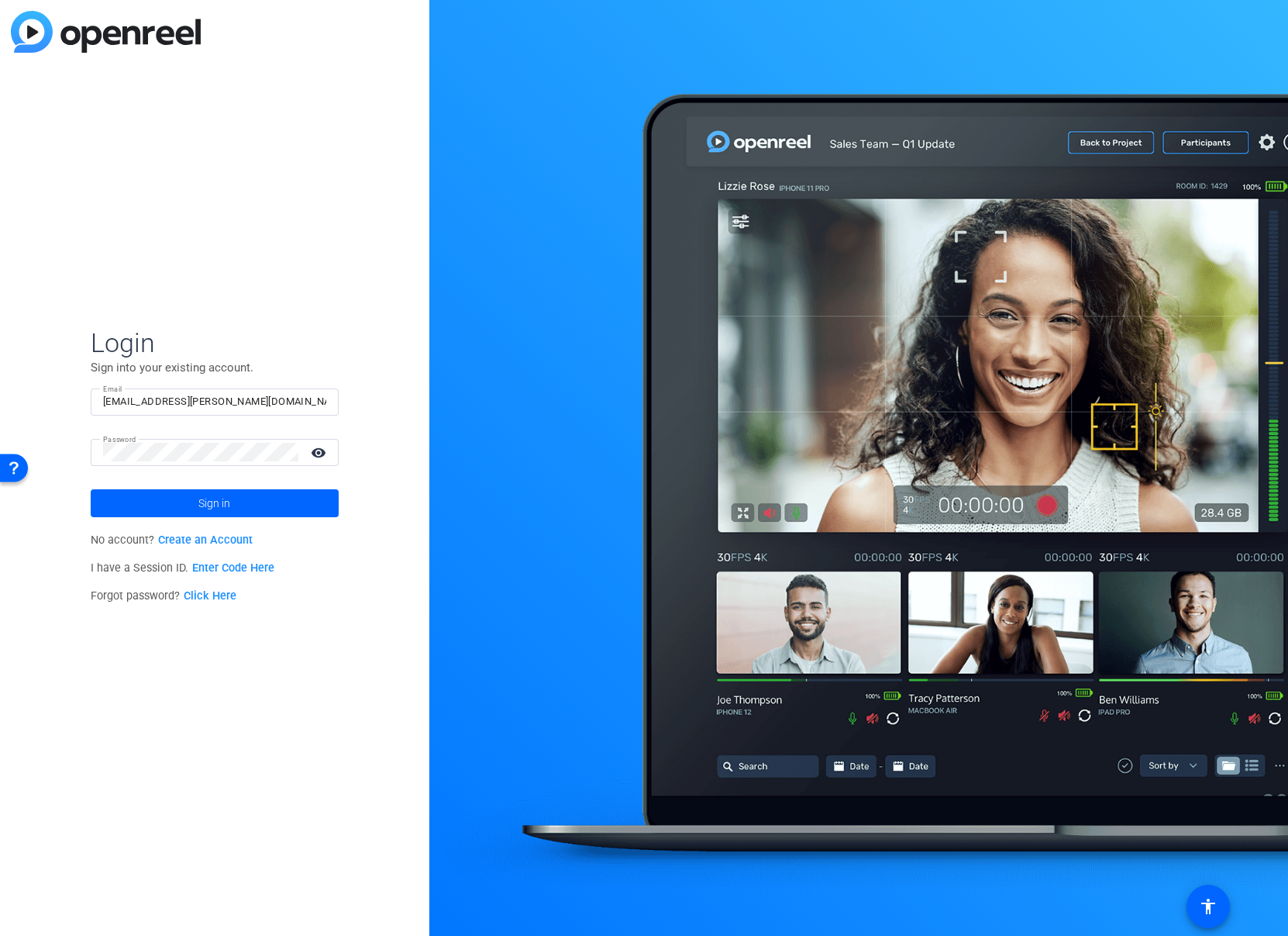
click at [210, 589] on link "Click Here" at bounding box center [210, 596] width 52 height 13
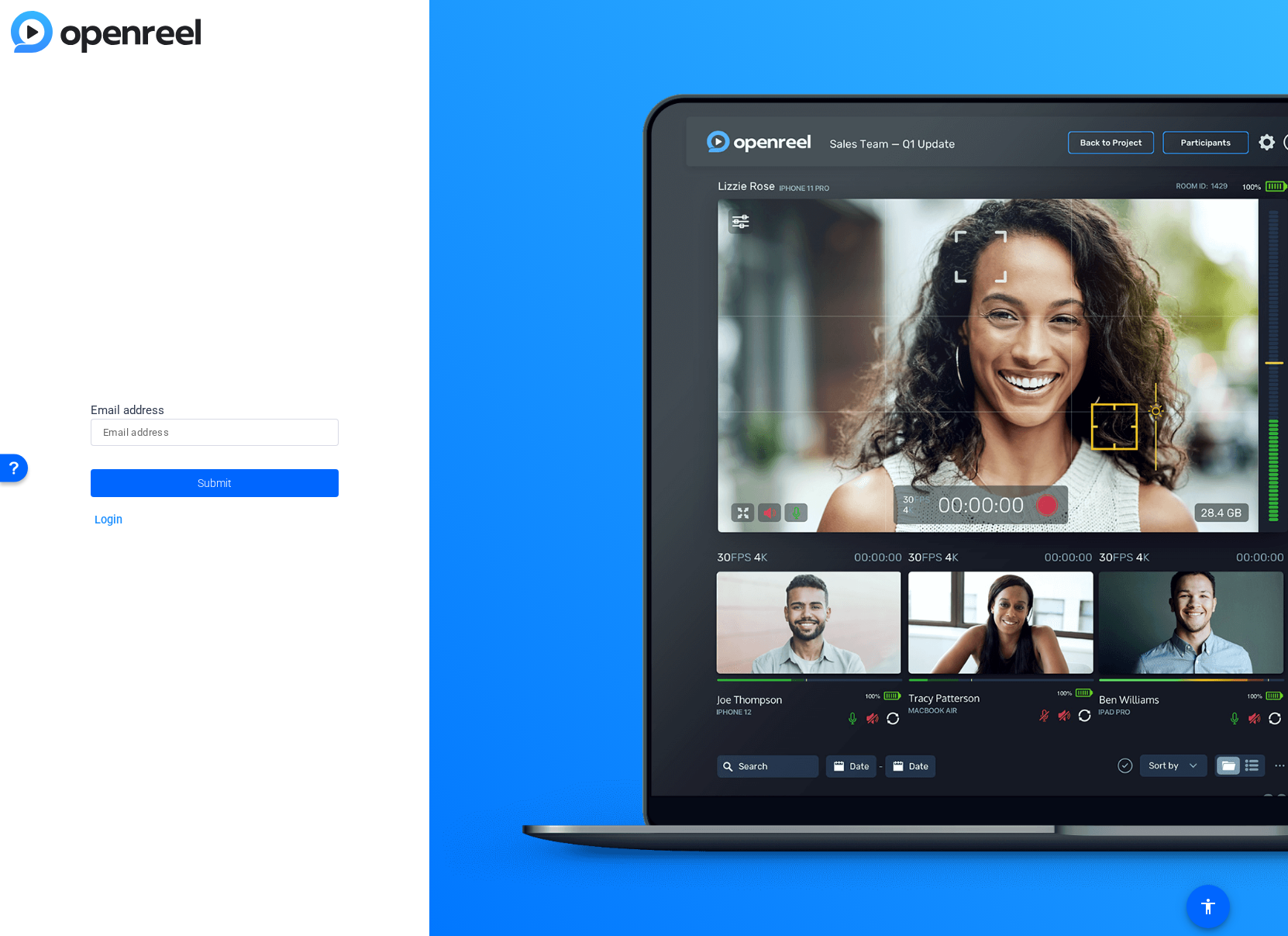
click at [225, 425] on input at bounding box center [214, 432] width 223 height 18
type input "[EMAIL_ADDRESS][PERSON_NAME][DOMAIN_NAME]"
click at [252, 486] on span at bounding box center [215, 483] width 248 height 37
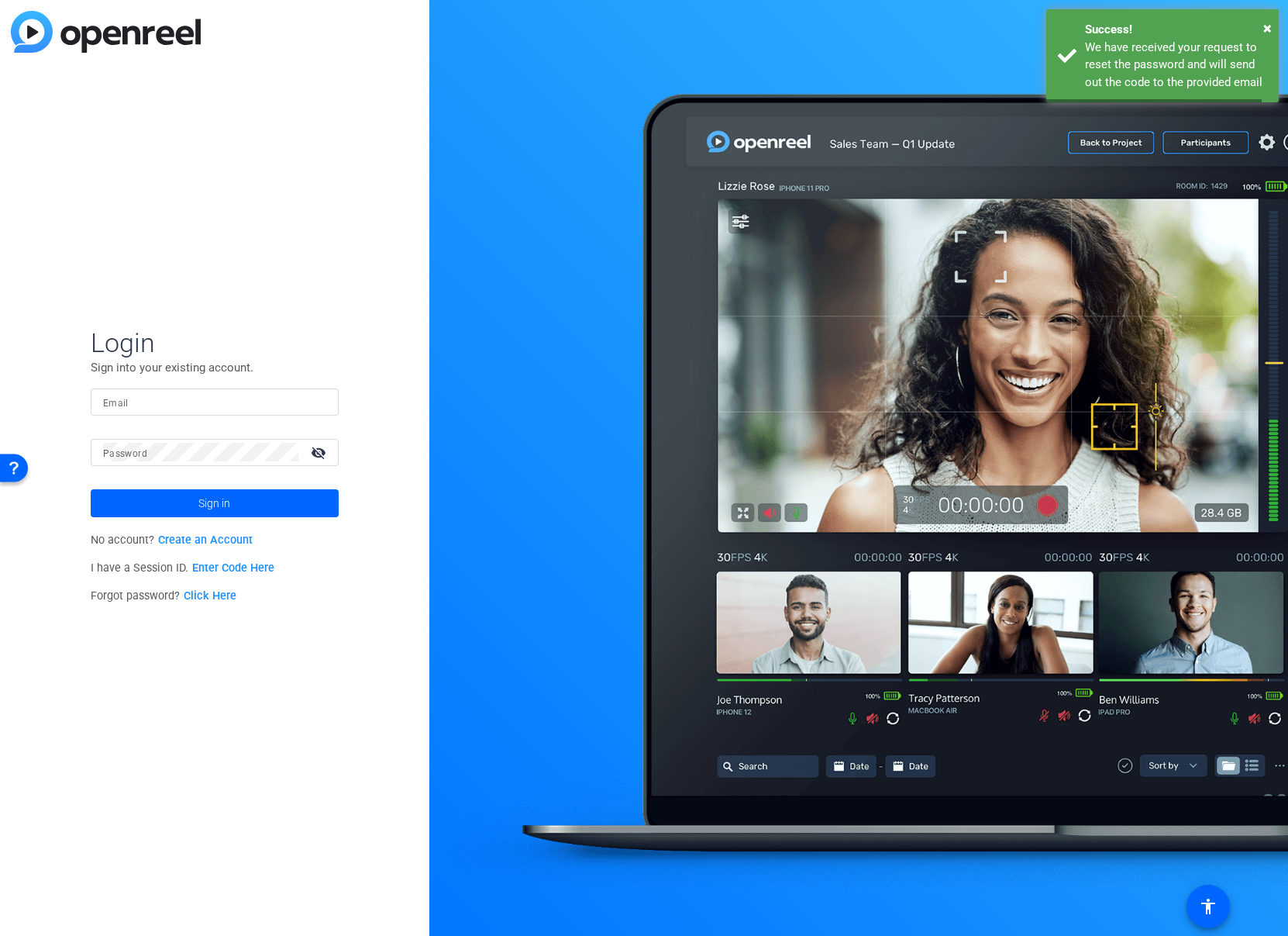
type input "[EMAIL_ADDRESS][PERSON_NAME][DOMAIN_NAME]"
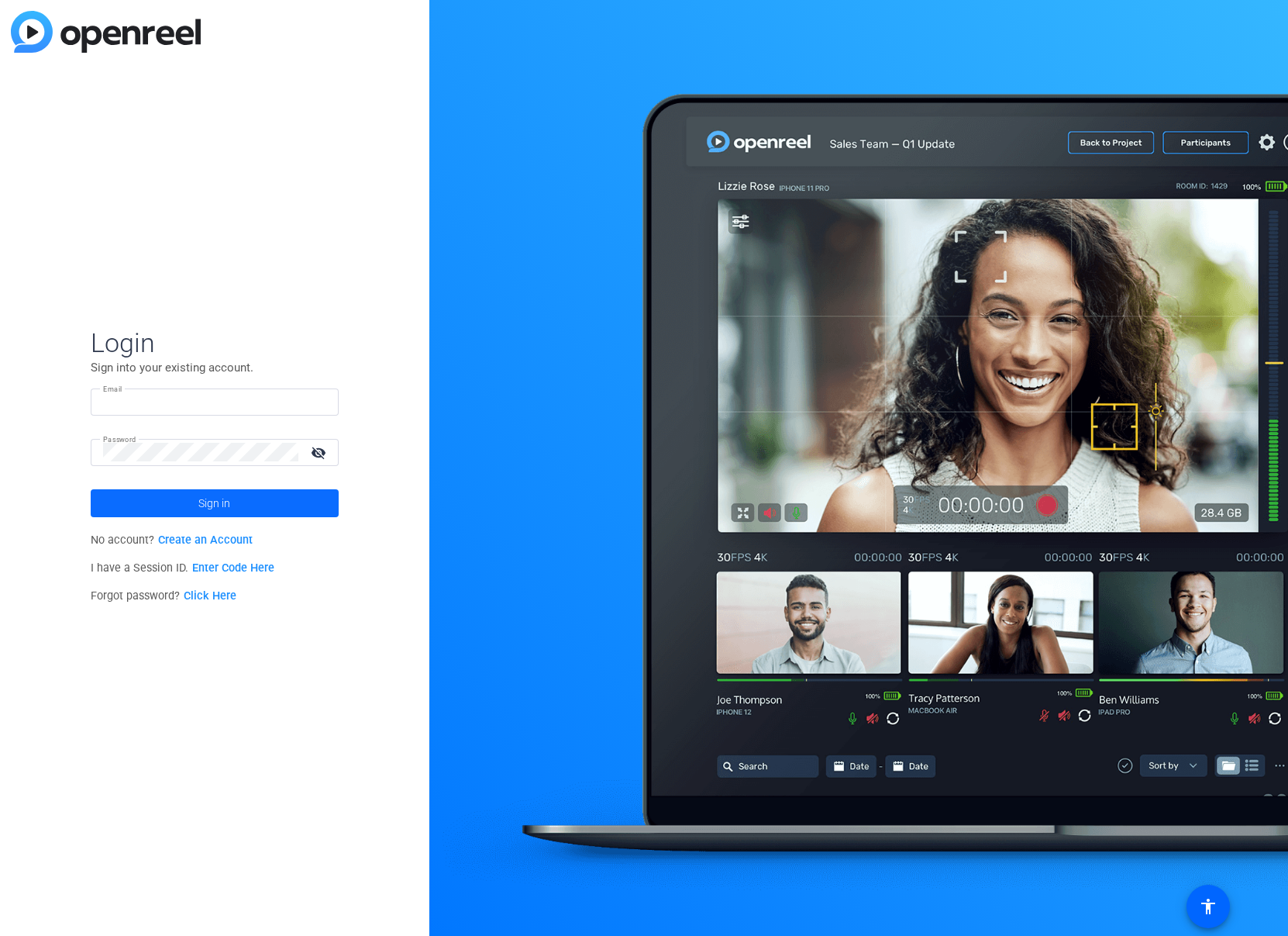
type input "[EMAIL_ADDRESS][PERSON_NAME][DOMAIN_NAME]"
click at [253, 497] on span at bounding box center [215, 503] width 248 height 37
click at [221, 497] on span "Sign in" at bounding box center [214, 503] width 32 height 39
click at [321, 448] on mat-icon "visibility_off" at bounding box center [320, 452] width 37 height 22
click at [321, 448] on mat-icon "visibility" at bounding box center [320, 452] width 37 height 22
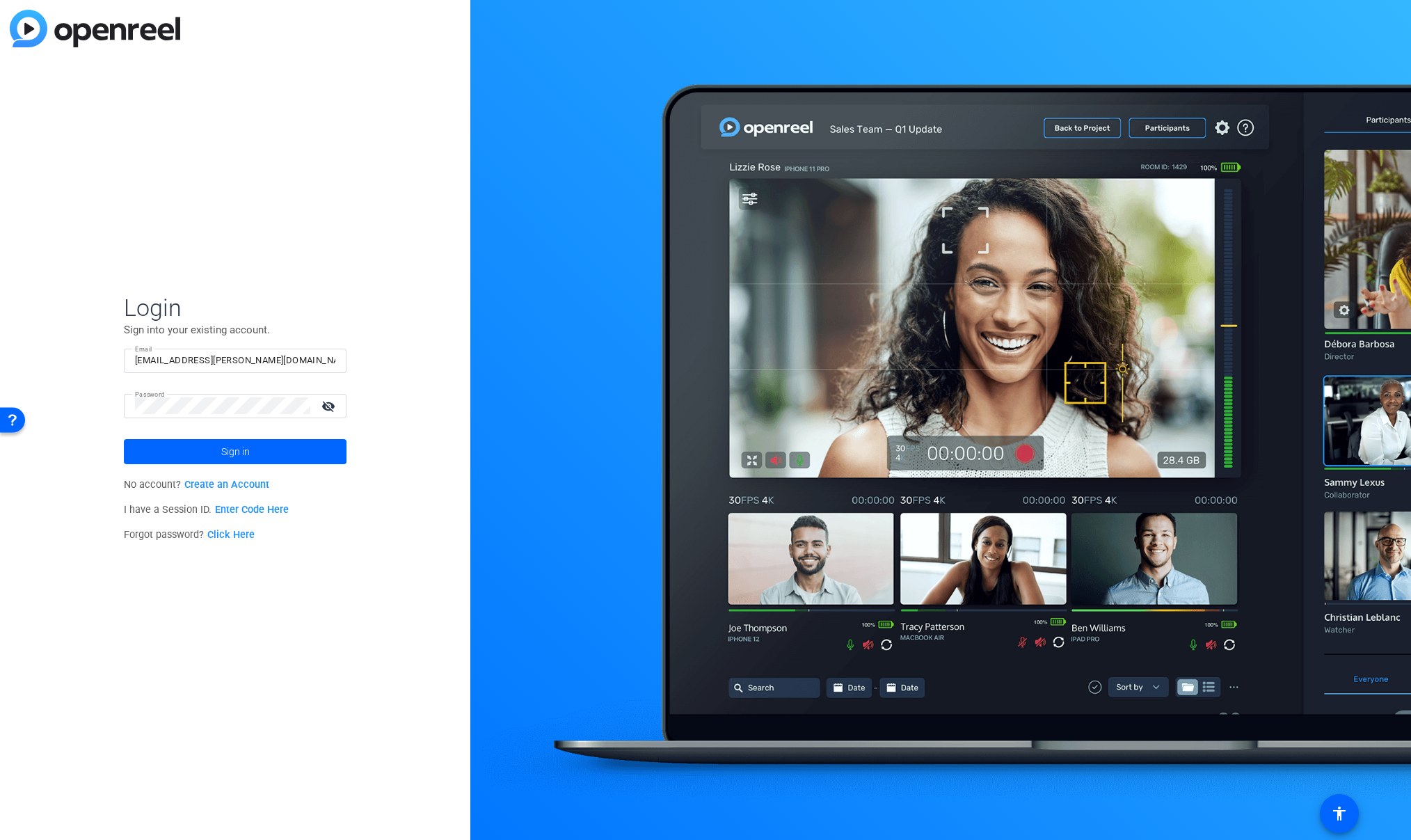
click at [370, 300] on div "Login Sign into your existing account. Email lauren.schultz@precisionformedicin…" at bounding box center [235, 420] width 470 height 840
click at [328, 352] on input "[EMAIL_ADDRESS][PERSON_NAME][DOMAIN_NAME]" at bounding box center [235, 361] width 201 height 17
drag, startPoint x: 83, startPoint y: 427, endPoint x: 91, endPoint y: 427, distance: 8.0
click at [83, 427] on div "Login Sign into your existing account. Email lauren.schultz@precisionformedicin…" at bounding box center [235, 420] width 470 height 840
click at [258, 448] on span at bounding box center [235, 451] width 223 height 33
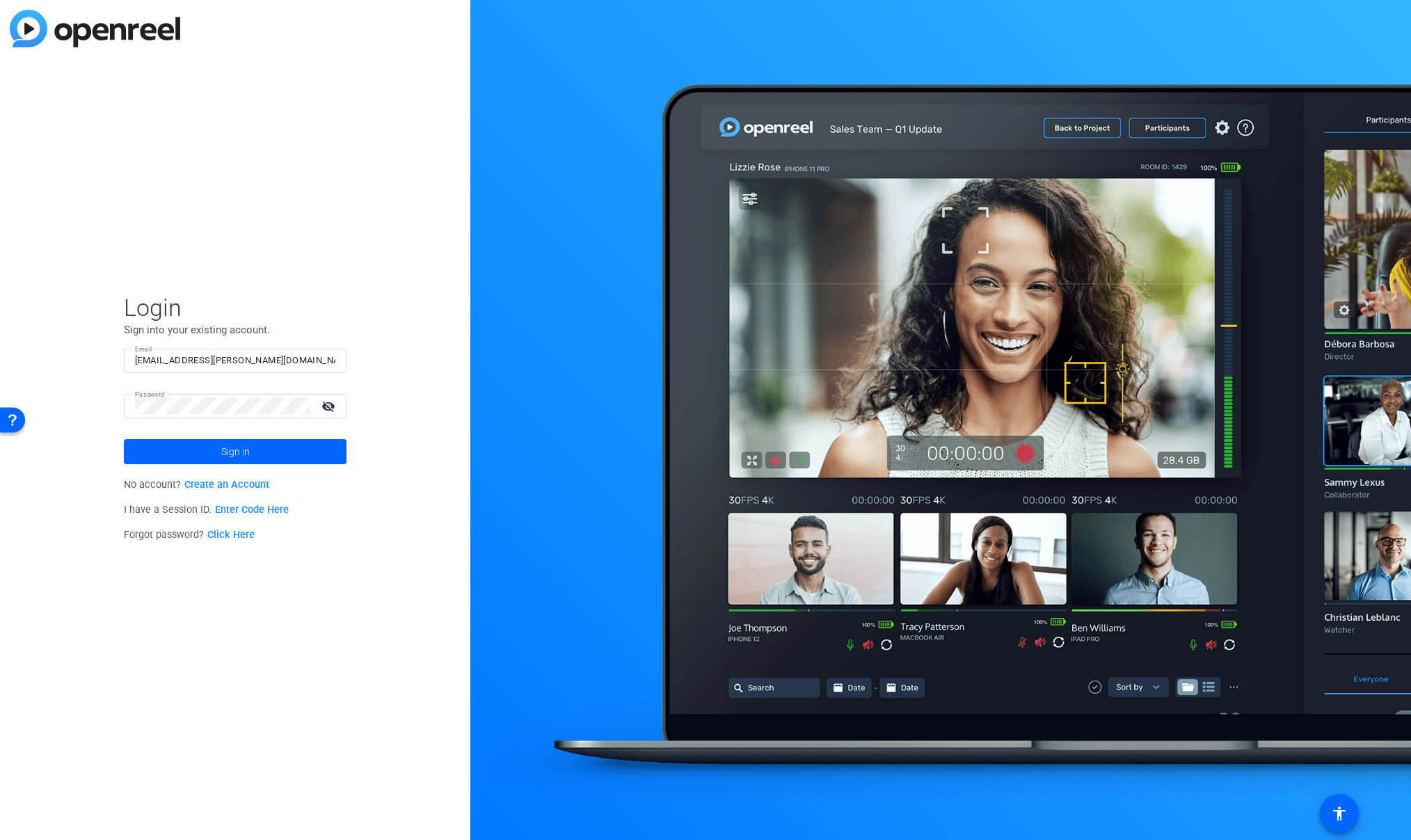
click at [238, 534] on link "Click Here" at bounding box center [230, 535] width 47 height 12
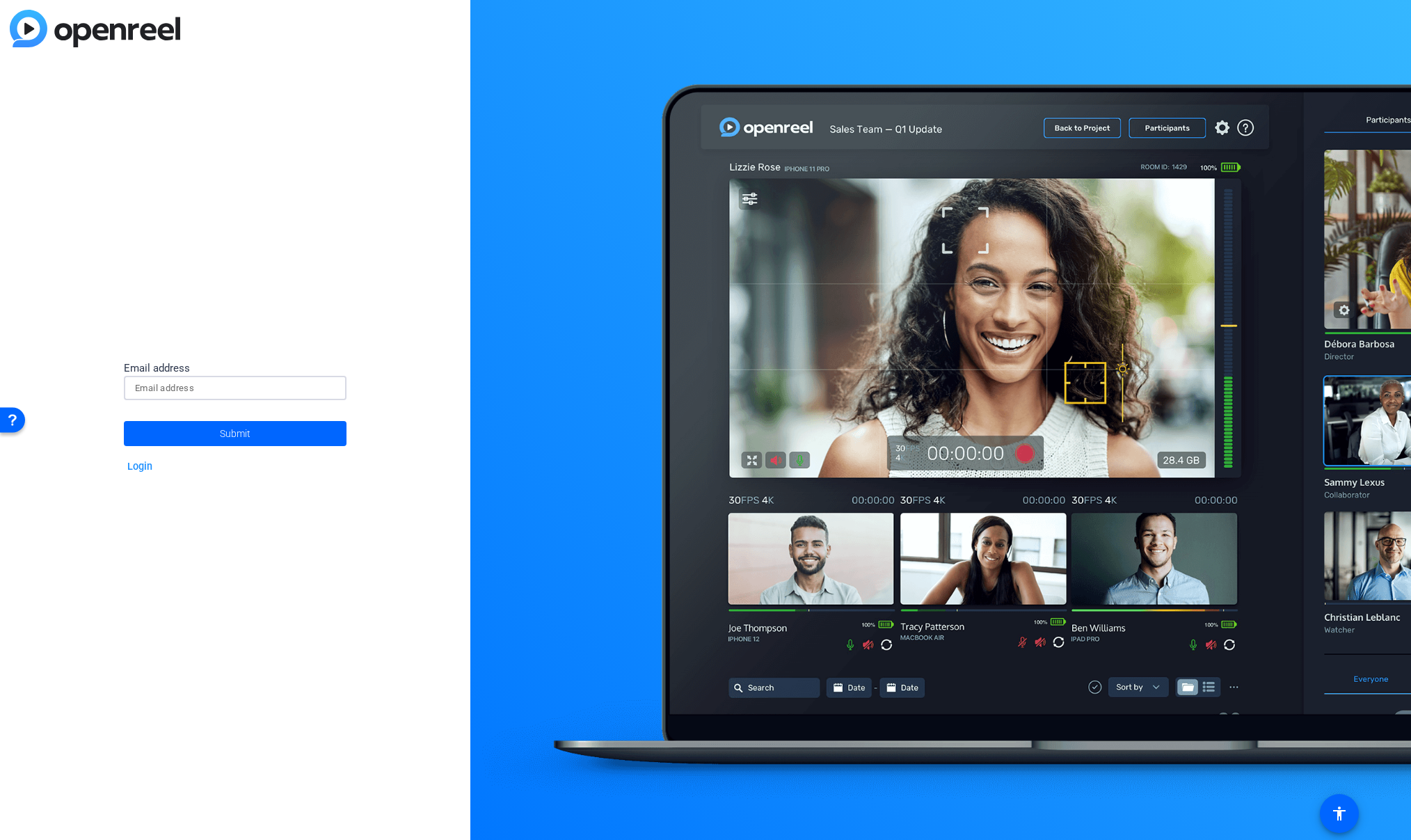
click at [182, 385] on input at bounding box center [235, 388] width 201 height 17
type input "[EMAIL_ADDRESS][PERSON_NAME][DOMAIN_NAME]"
click at [251, 437] on span at bounding box center [235, 433] width 223 height 33
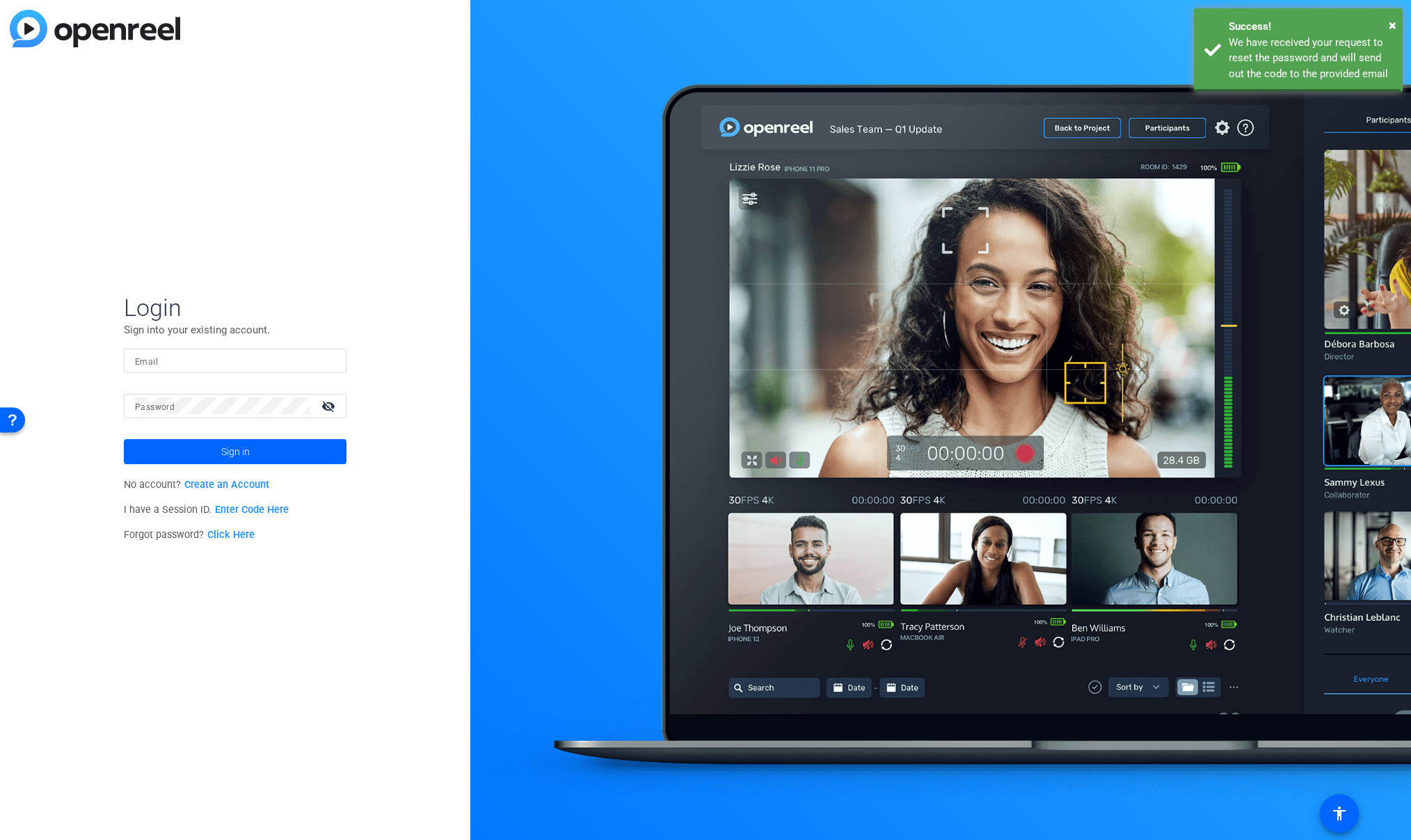
type input "[EMAIL_ADDRESS][PERSON_NAME][DOMAIN_NAME]"
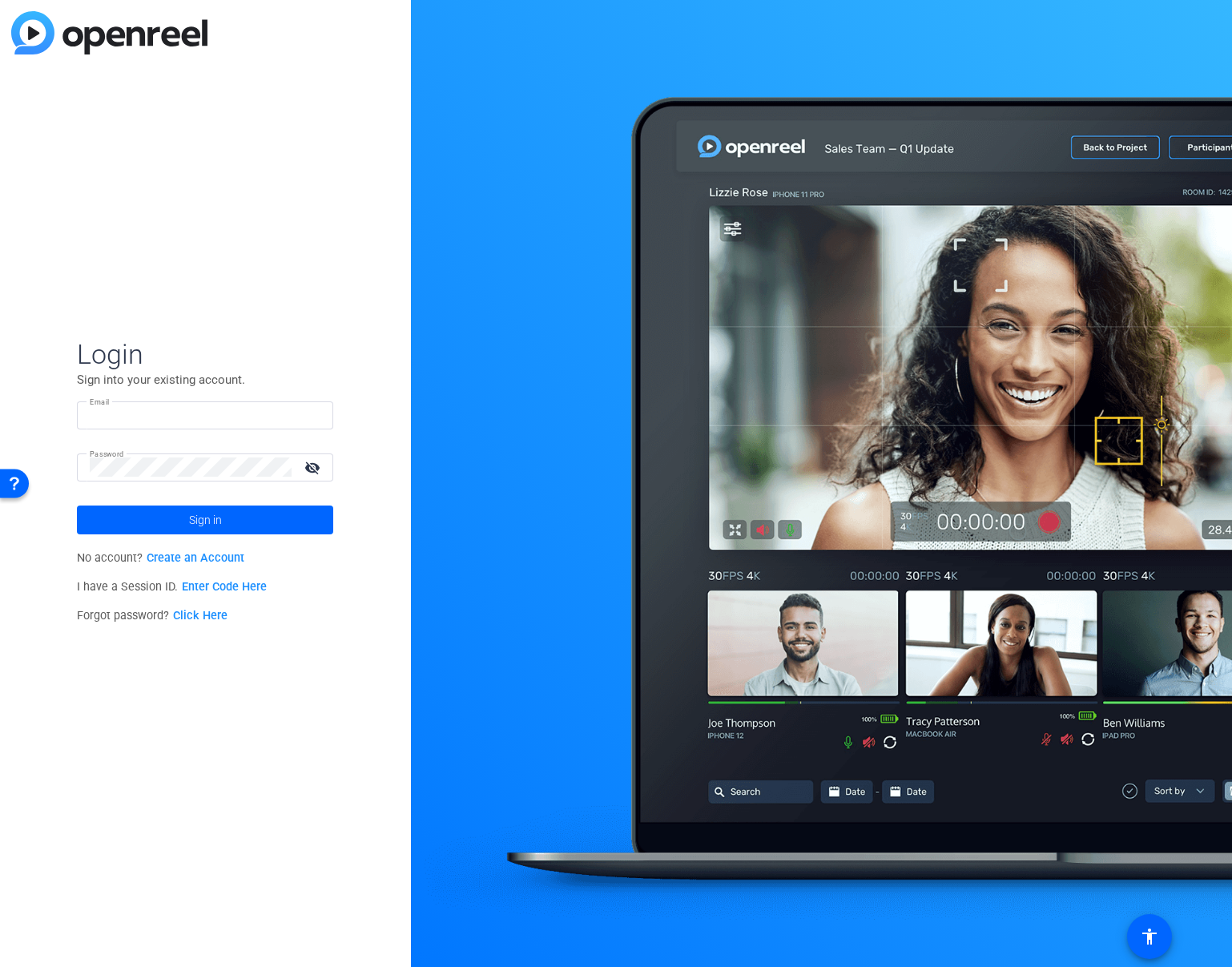
type input "[EMAIL_ADDRESS][PERSON_NAME][DOMAIN_NAME]"
click at [45, 33] on img at bounding box center [109, 33] width 197 height 44
click at [289, 878] on div "Login Sign into your existing account. Email [EMAIL_ADDRESS][PERSON_NAME][DOMAI…" at bounding box center [205, 484] width 411 height 967
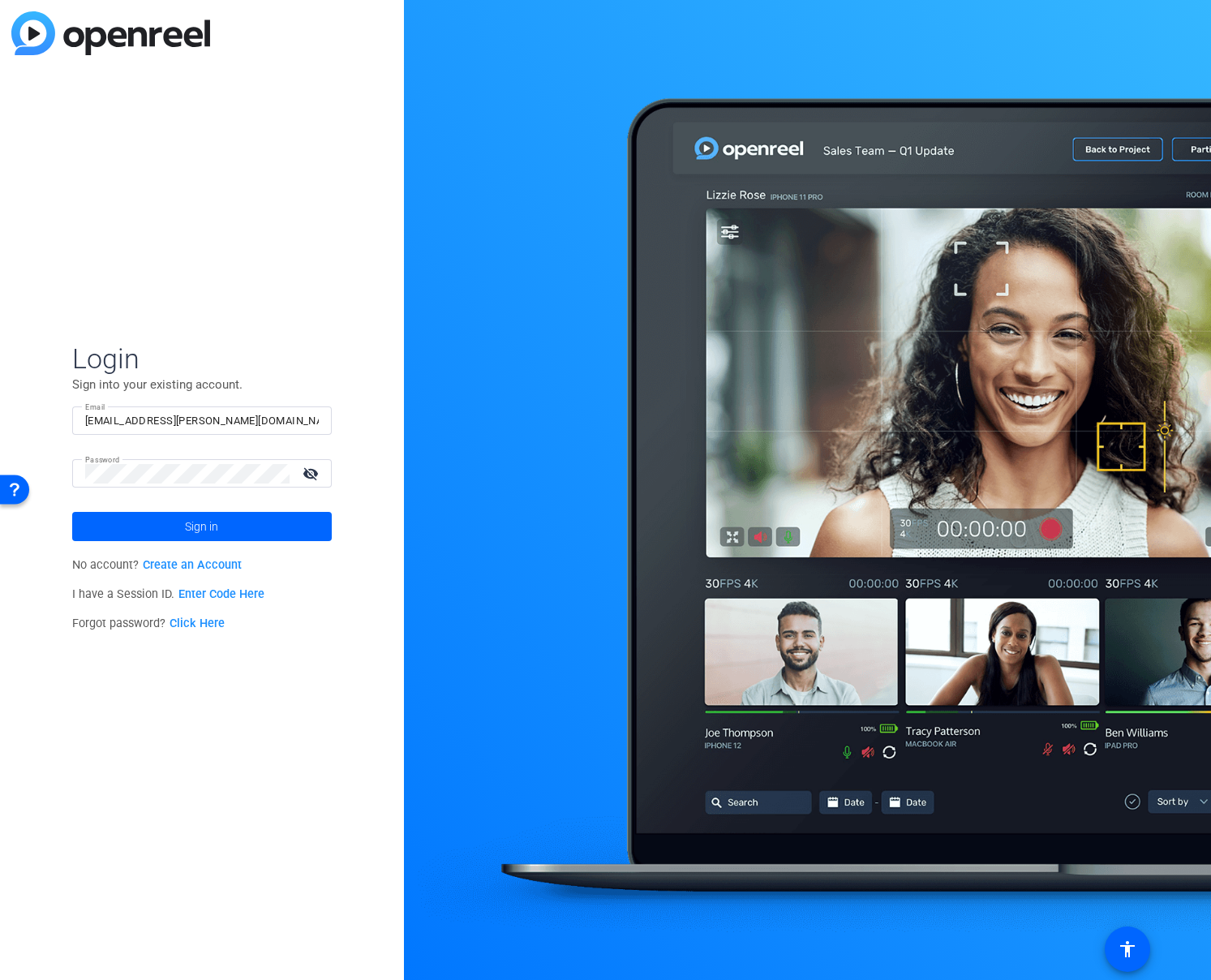
click at [219, 743] on div "Login Sign into your existing account. Email [EMAIL_ADDRESS][PERSON_NAME][DOMAI…" at bounding box center [202, 490] width 404 height 980
type input "[EMAIL_ADDRESS][PERSON_NAME][DOMAIN_NAME]"
click at [231, 517] on span at bounding box center [202, 526] width 260 height 38
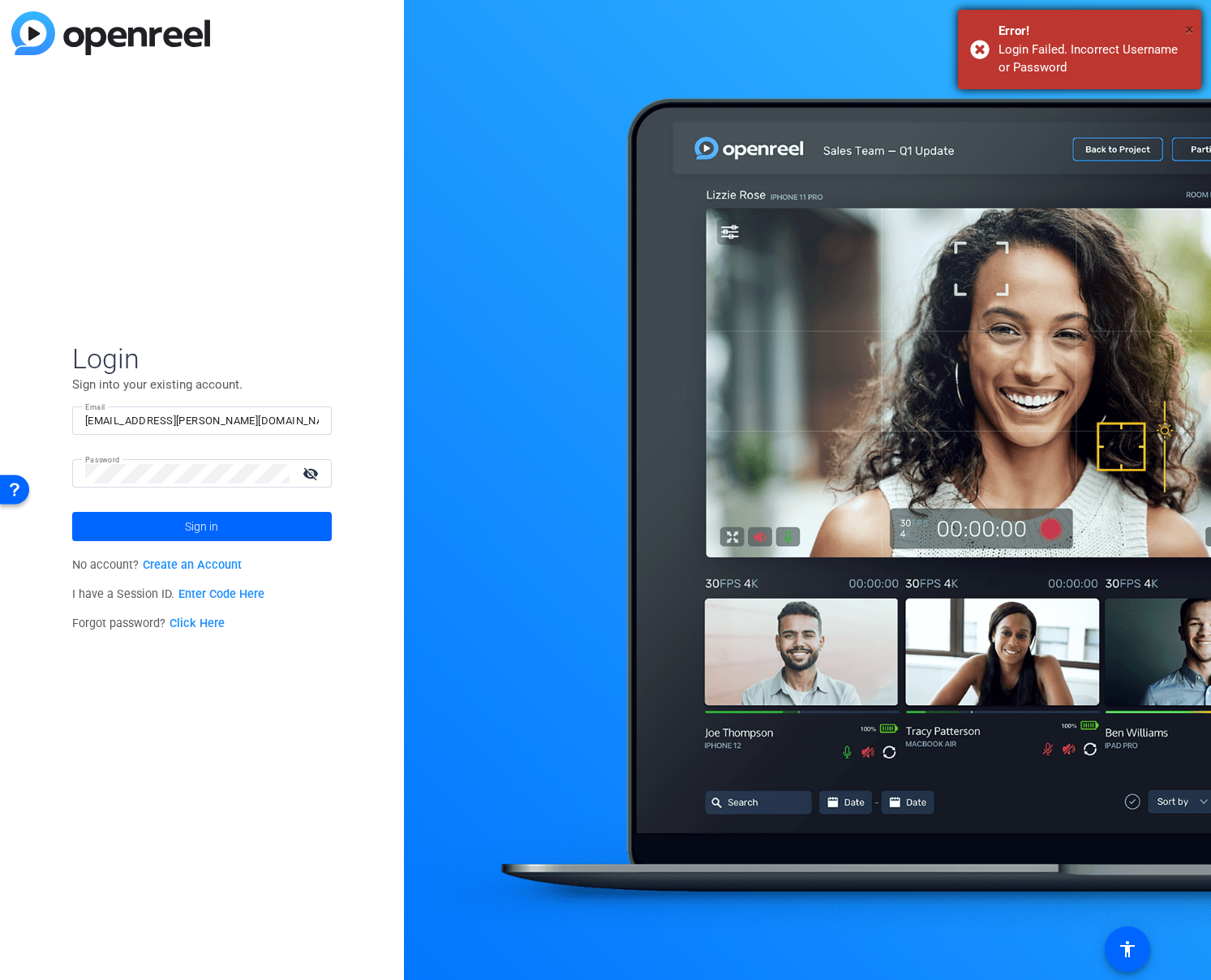
click at [1185, 27] on span "×" at bounding box center [1189, 29] width 9 height 19
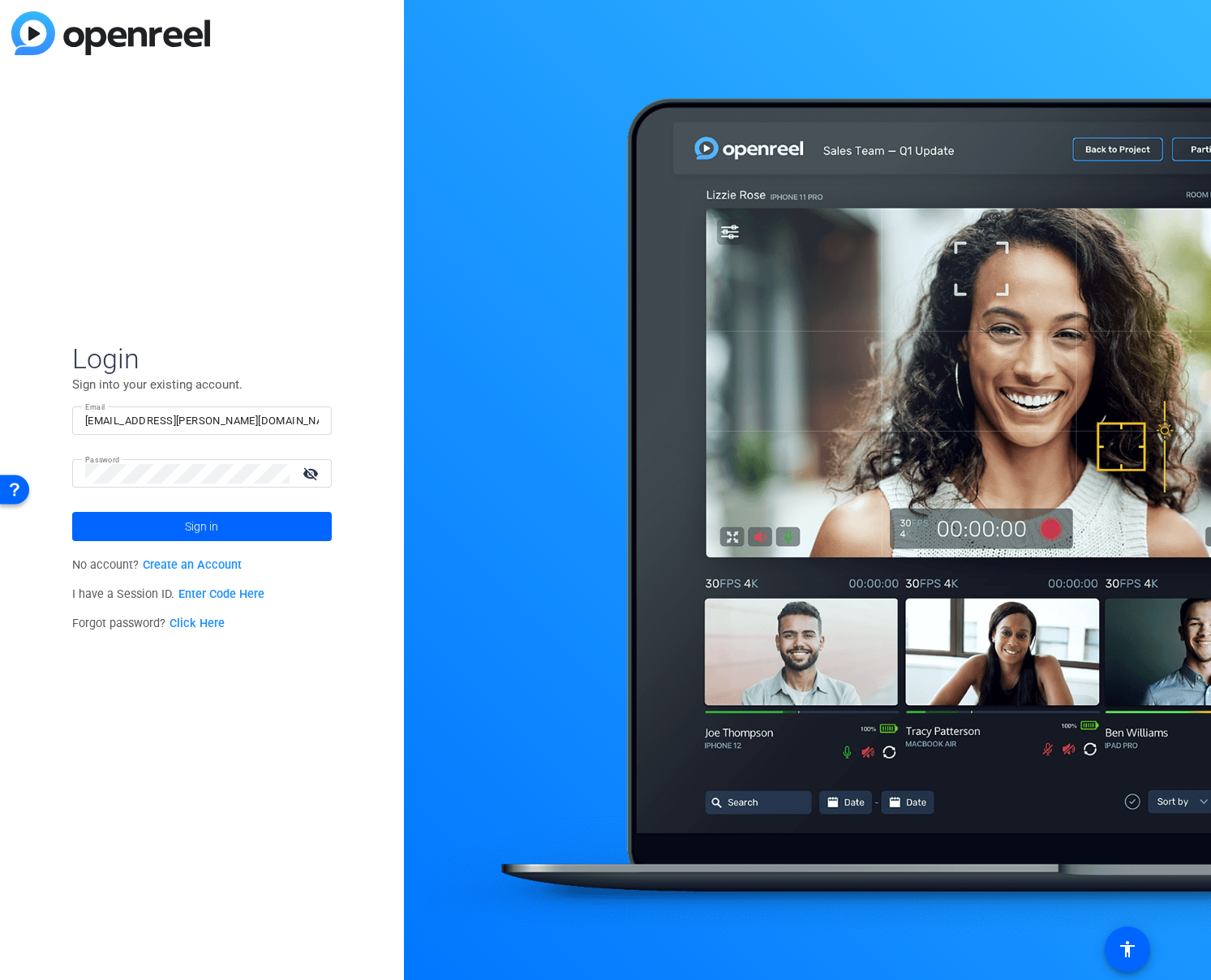
click at [305, 695] on div "Login Sign into your existing account. Email lauren.schultz@precisionformedicin…" at bounding box center [202, 490] width 404 height 980
type input "[EMAIL_ADDRESS][PERSON_NAME][DOMAIN_NAME]"
click at [250, 530] on span at bounding box center [202, 526] width 260 height 38
